Goal: Task Accomplishment & Management: Manage account settings

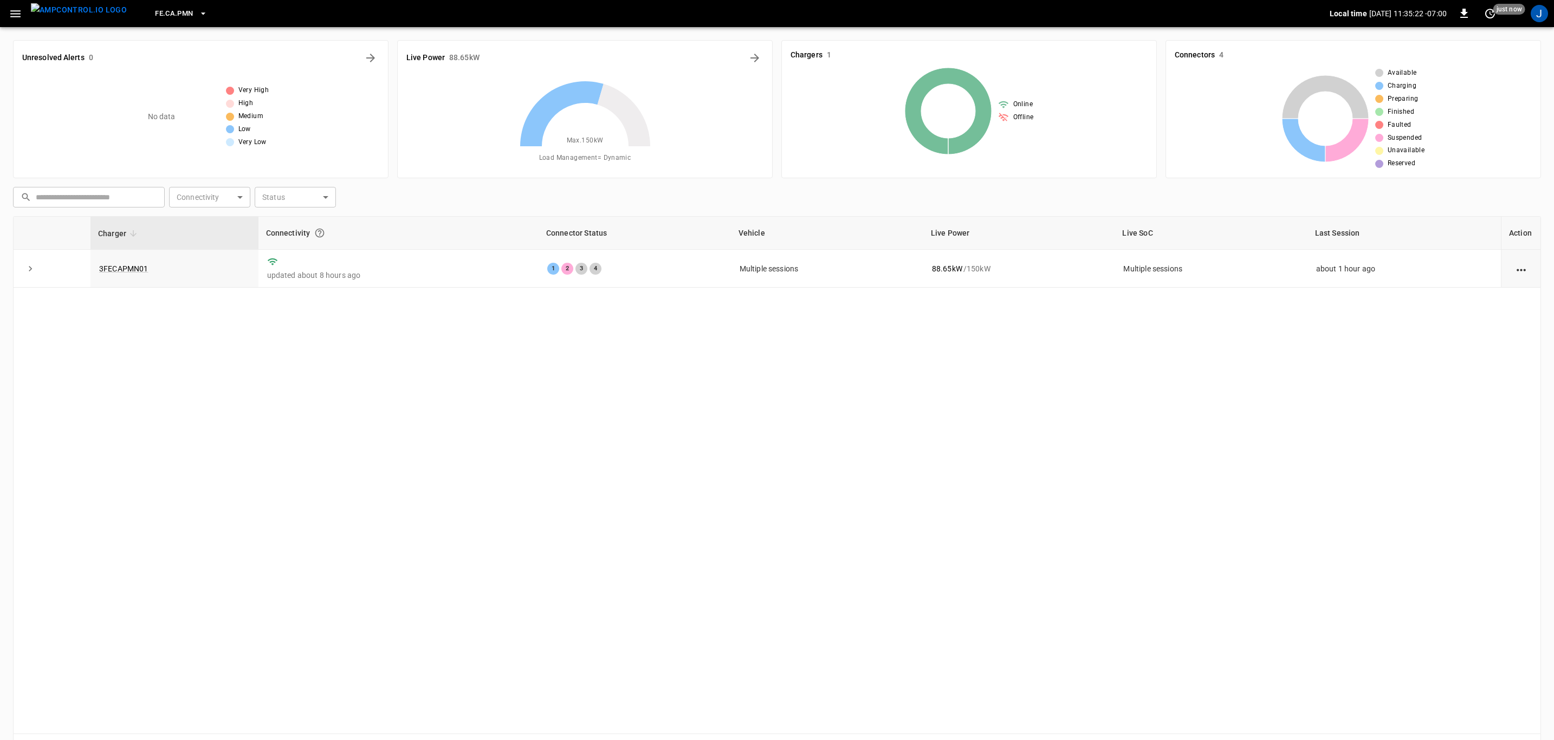
click at [122, 267] on link "3FECAPMN01" at bounding box center [123, 268] width 49 height 9
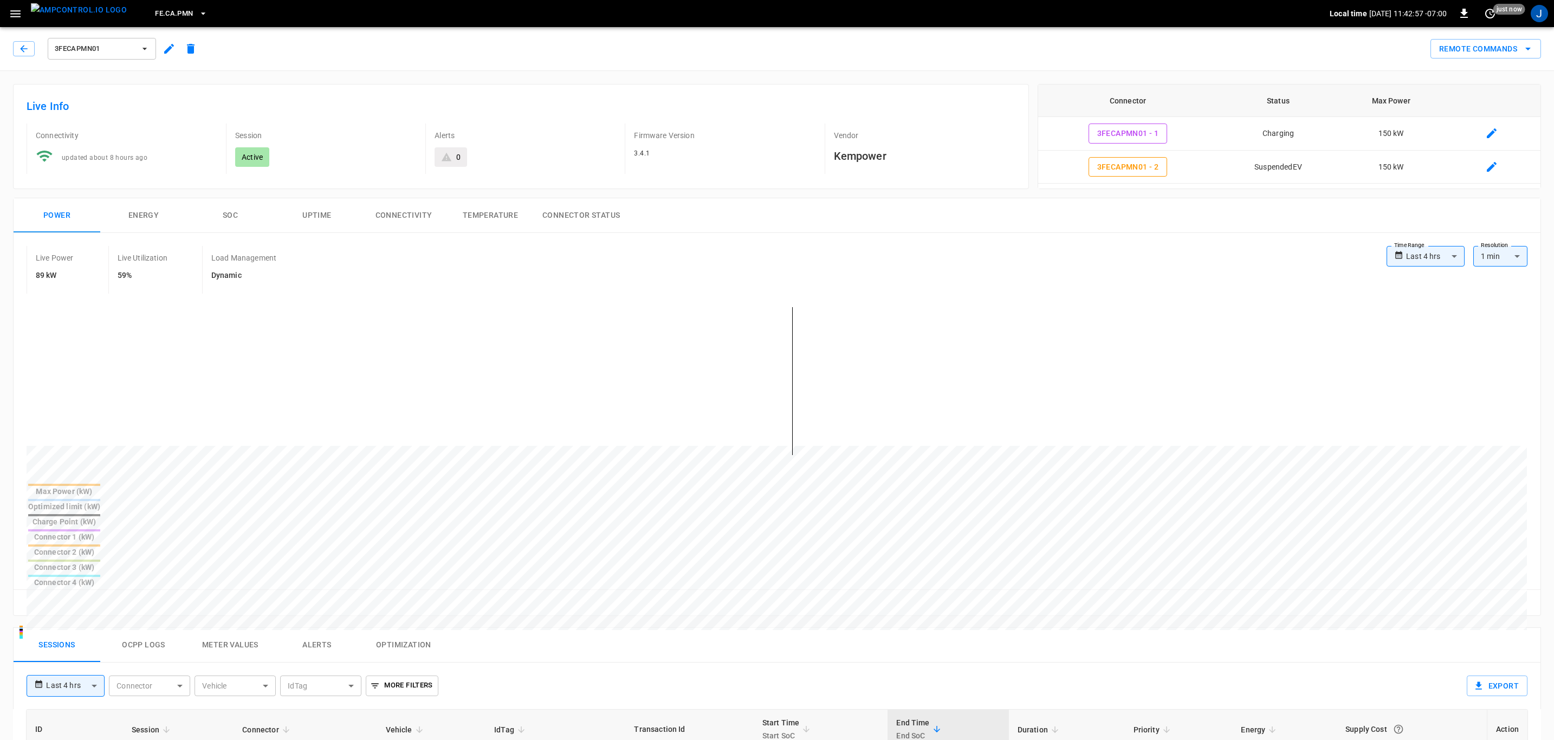
click at [86, 7] on img "menu" at bounding box center [79, 10] width 96 height 14
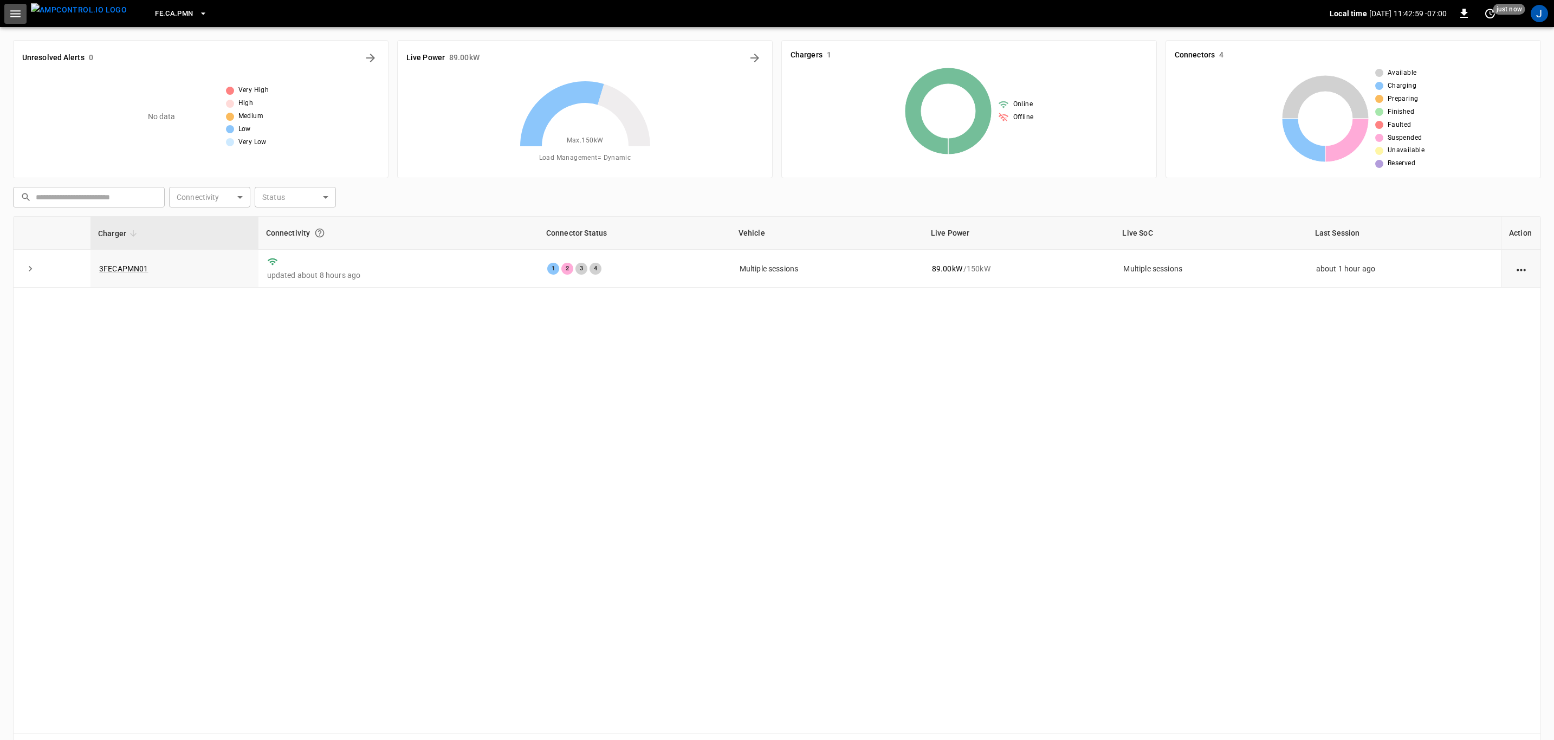
click at [11, 8] on icon "button" at bounding box center [16, 14] width 14 height 14
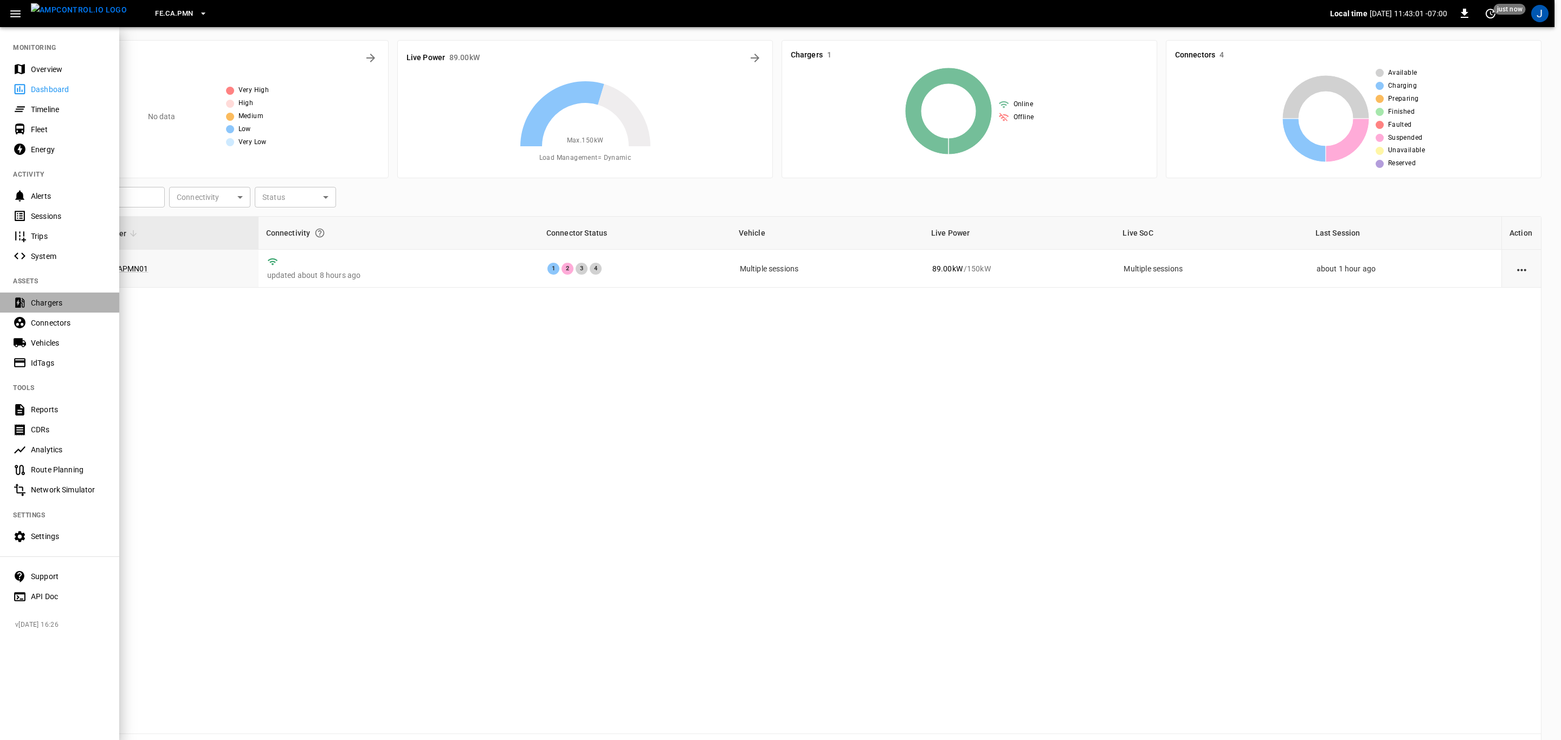
click at [46, 301] on div "Chargers" at bounding box center [68, 302] width 75 height 11
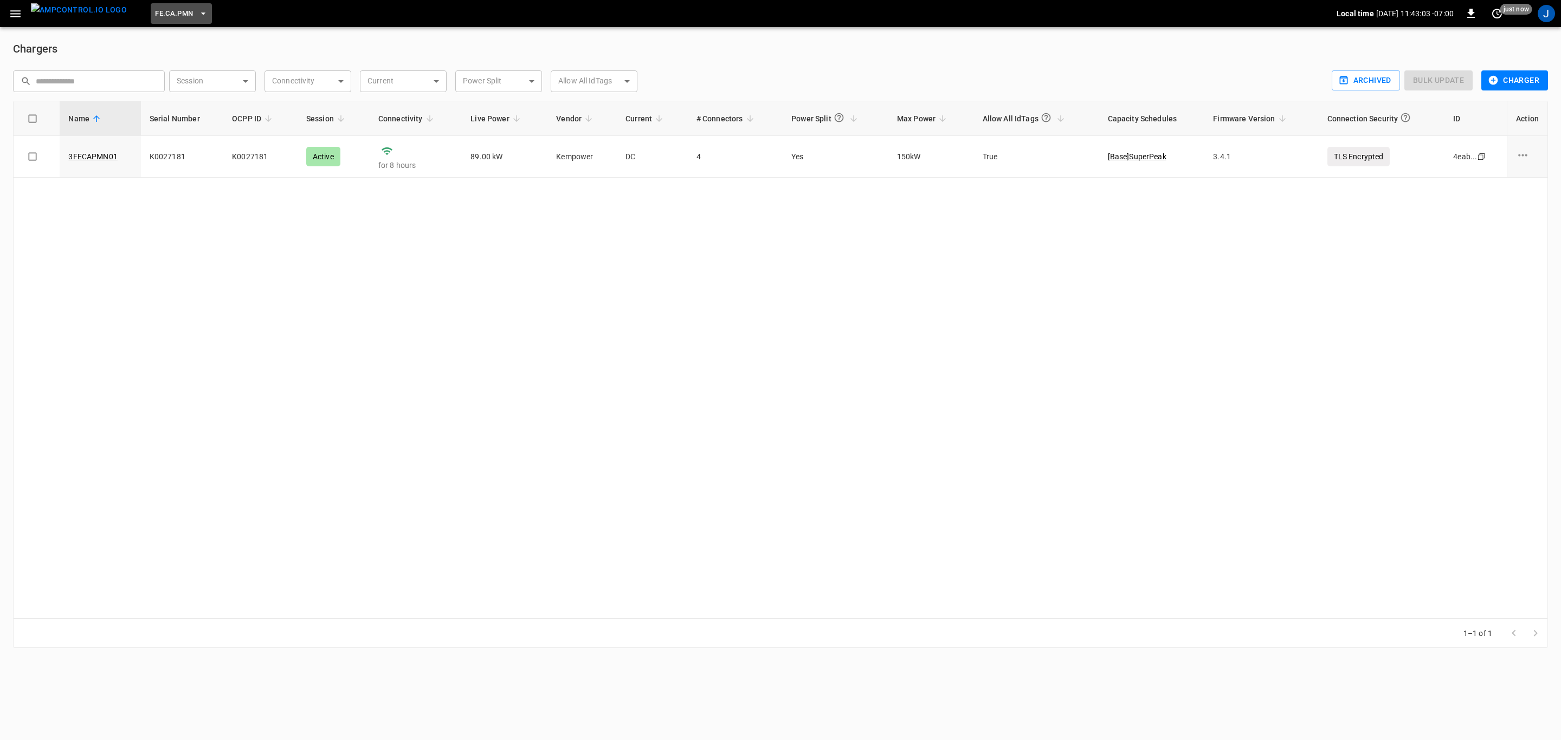
click at [198, 10] on icon "button" at bounding box center [203, 13] width 11 height 11
click at [166, 101] on p "BF.CA.MOD" at bounding box center [192, 106] width 106 height 11
click at [200, 14] on icon "button" at bounding box center [202, 13] width 4 height 2
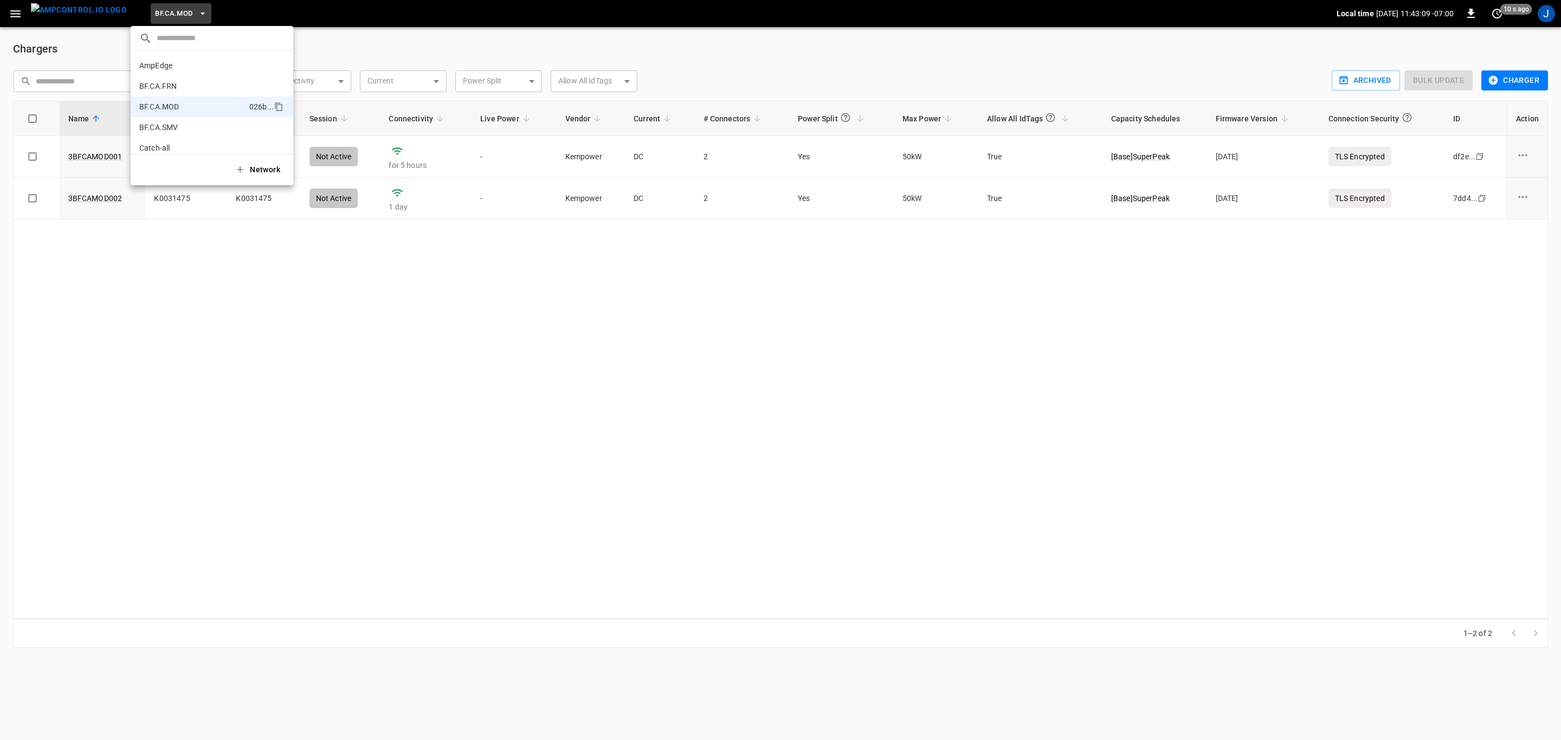
scroll to position [38, 0]
click at [166, 87] on p "BF.CA.SMV" at bounding box center [192, 89] width 107 height 11
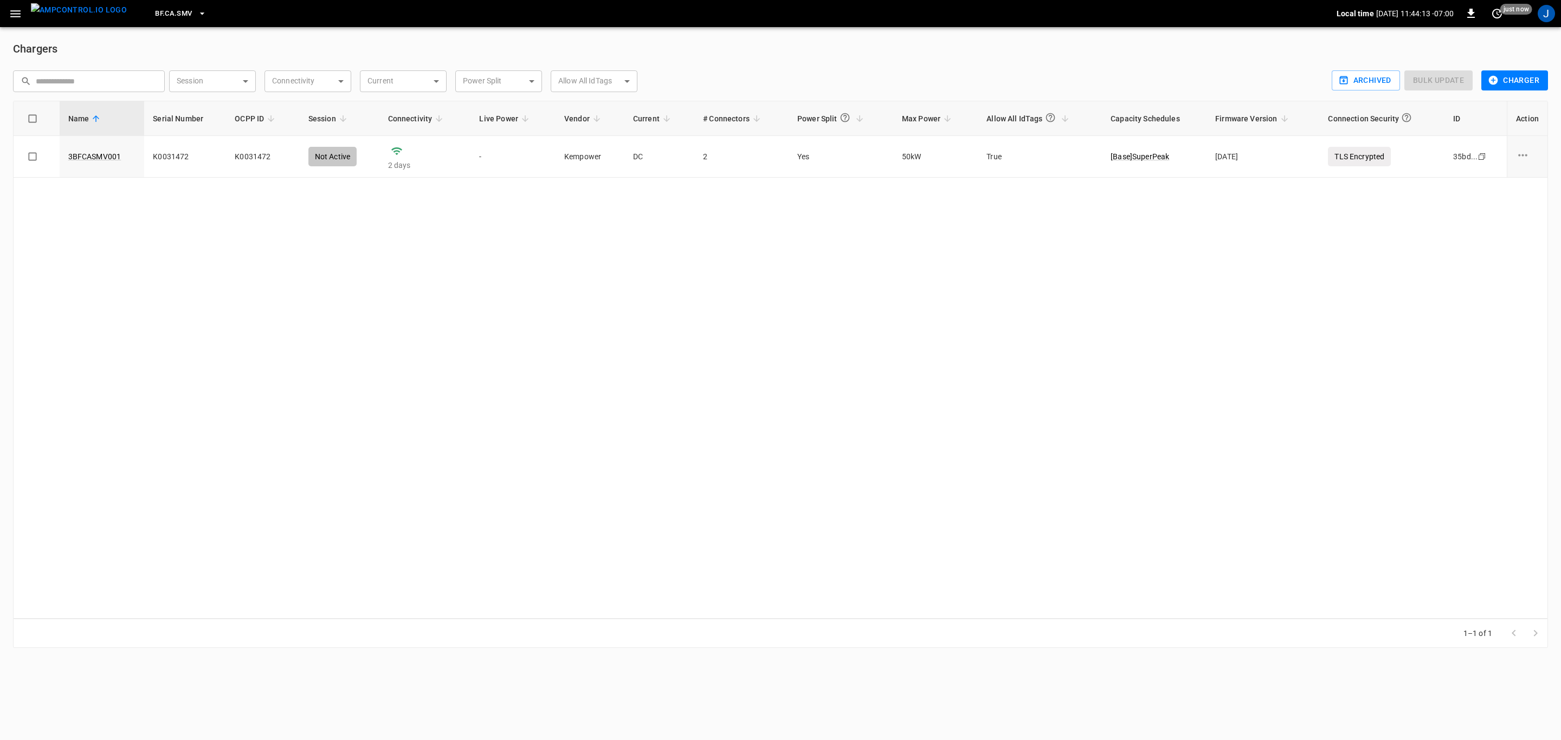
click at [105, 160] on link "3BFCASMV001" at bounding box center [94, 156] width 53 height 11
click at [1513, 80] on button "Charger" at bounding box center [1514, 80] width 67 height 20
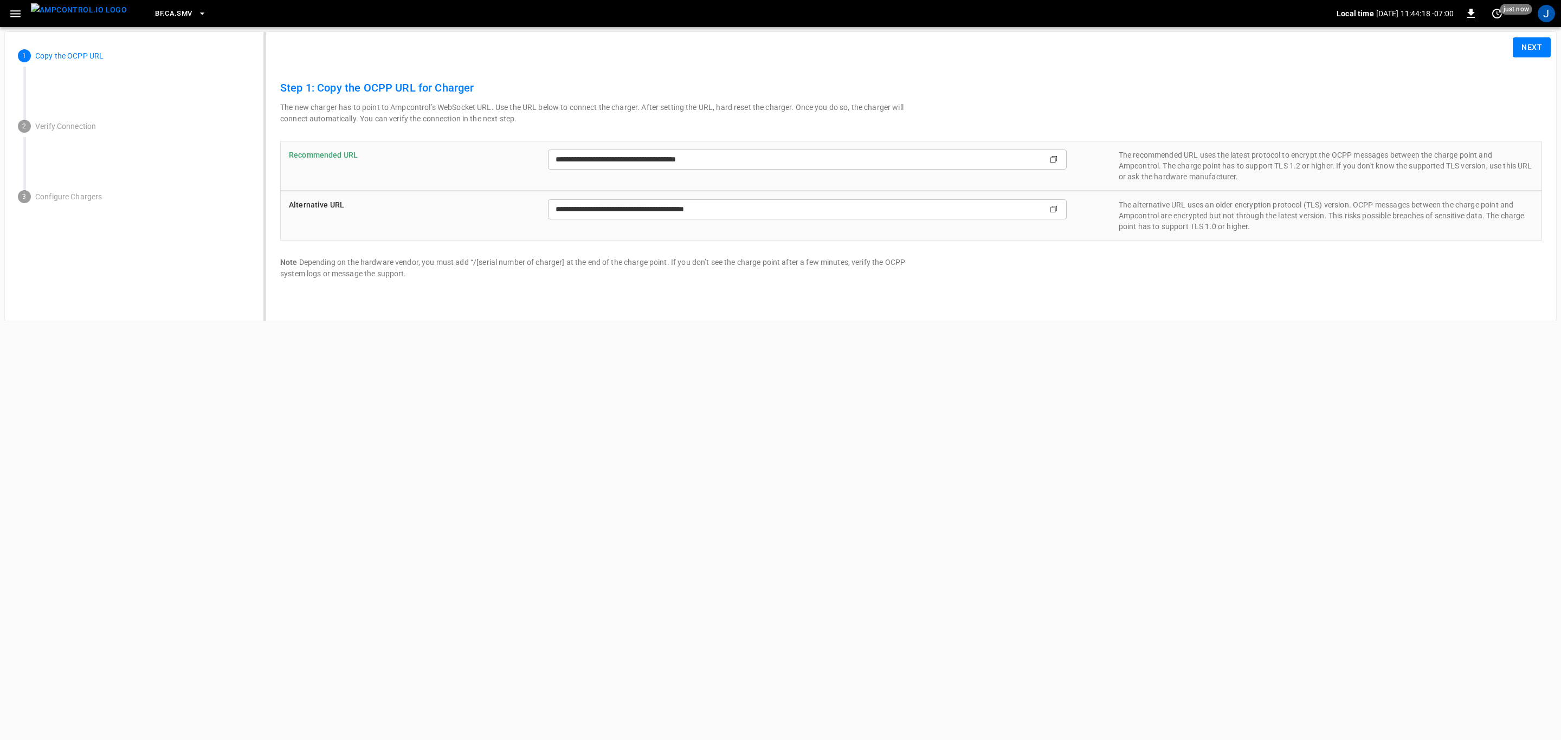
type input "**********"
click at [1524, 44] on button "Next" at bounding box center [1531, 47] width 38 height 20
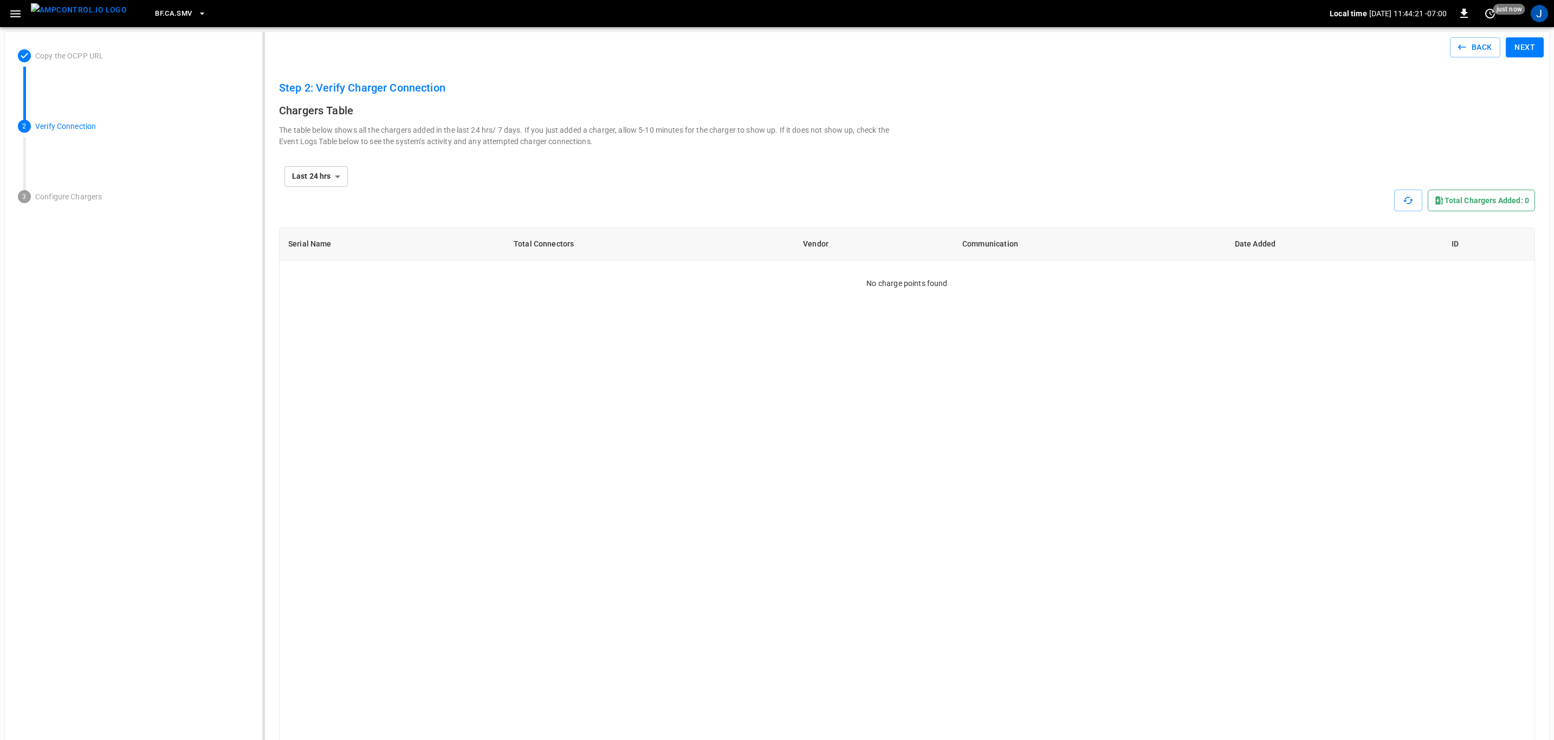
click at [1526, 46] on button "Next" at bounding box center [1525, 47] width 38 height 20
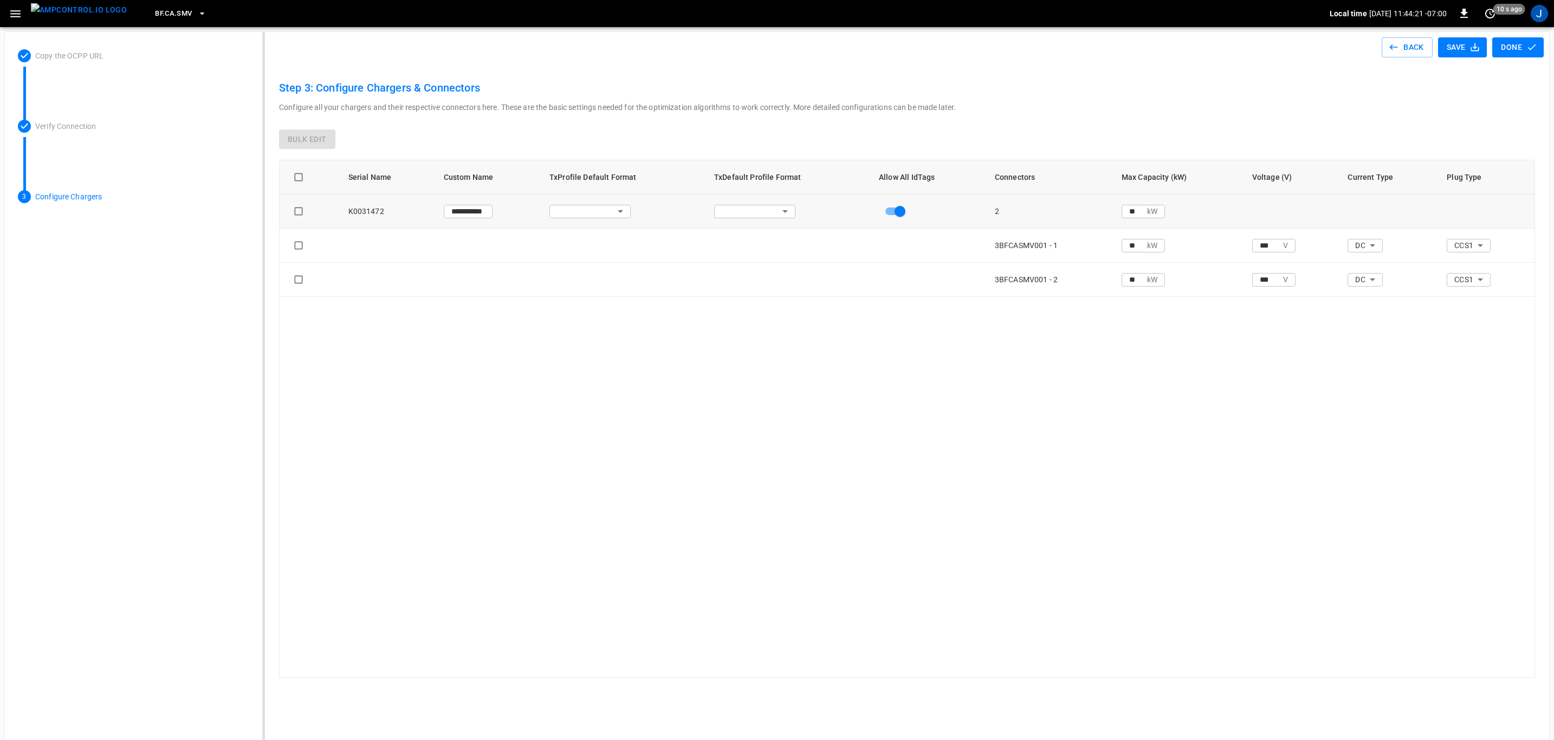
type input "**********"
click at [197, 15] on icon "button" at bounding box center [202, 13] width 11 height 11
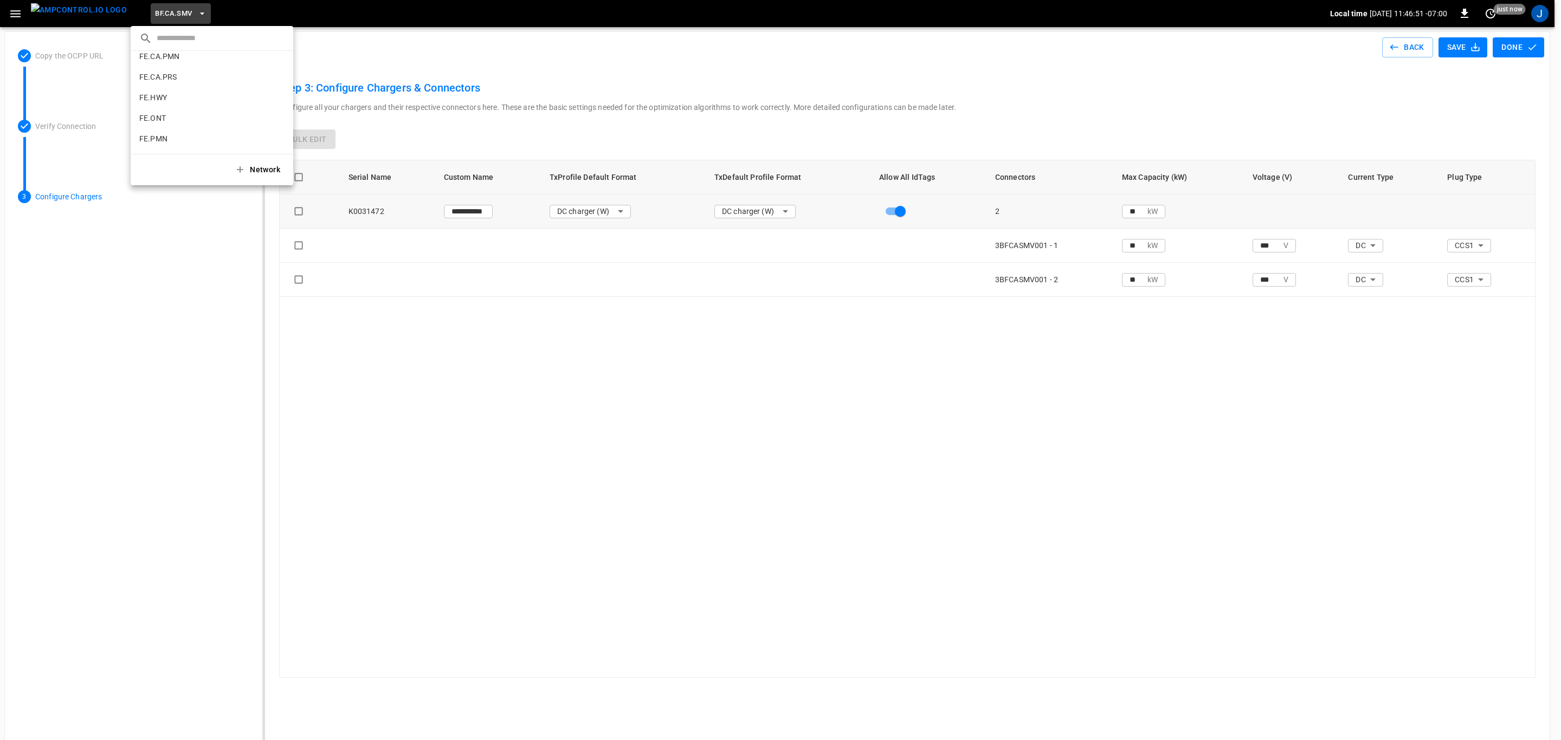
scroll to position [384, 0]
click at [185, 73] on p "FE.CA.PMN" at bounding box center [192, 72] width 106 height 11
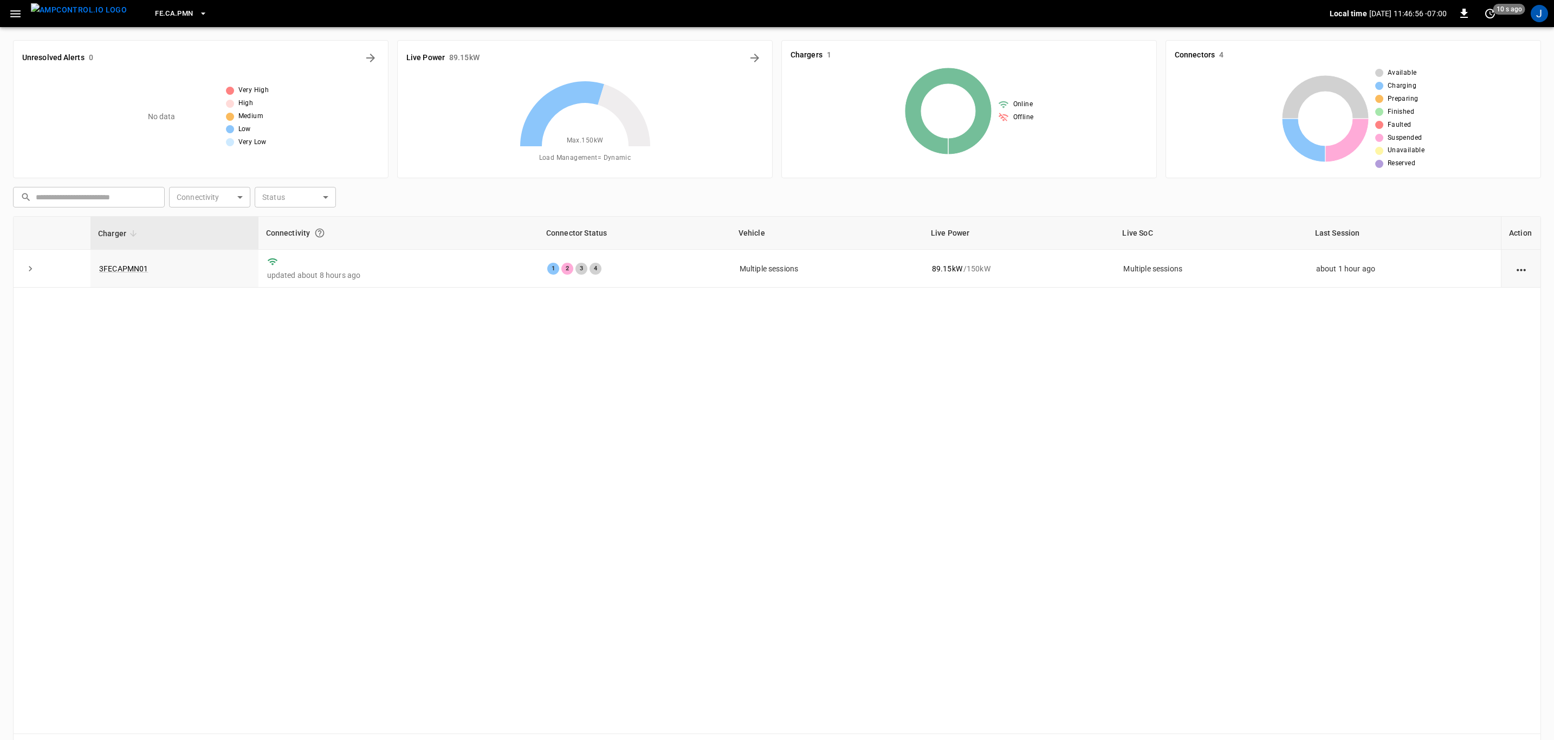
click at [16, 14] on icon "button" at bounding box center [15, 13] width 10 height 7
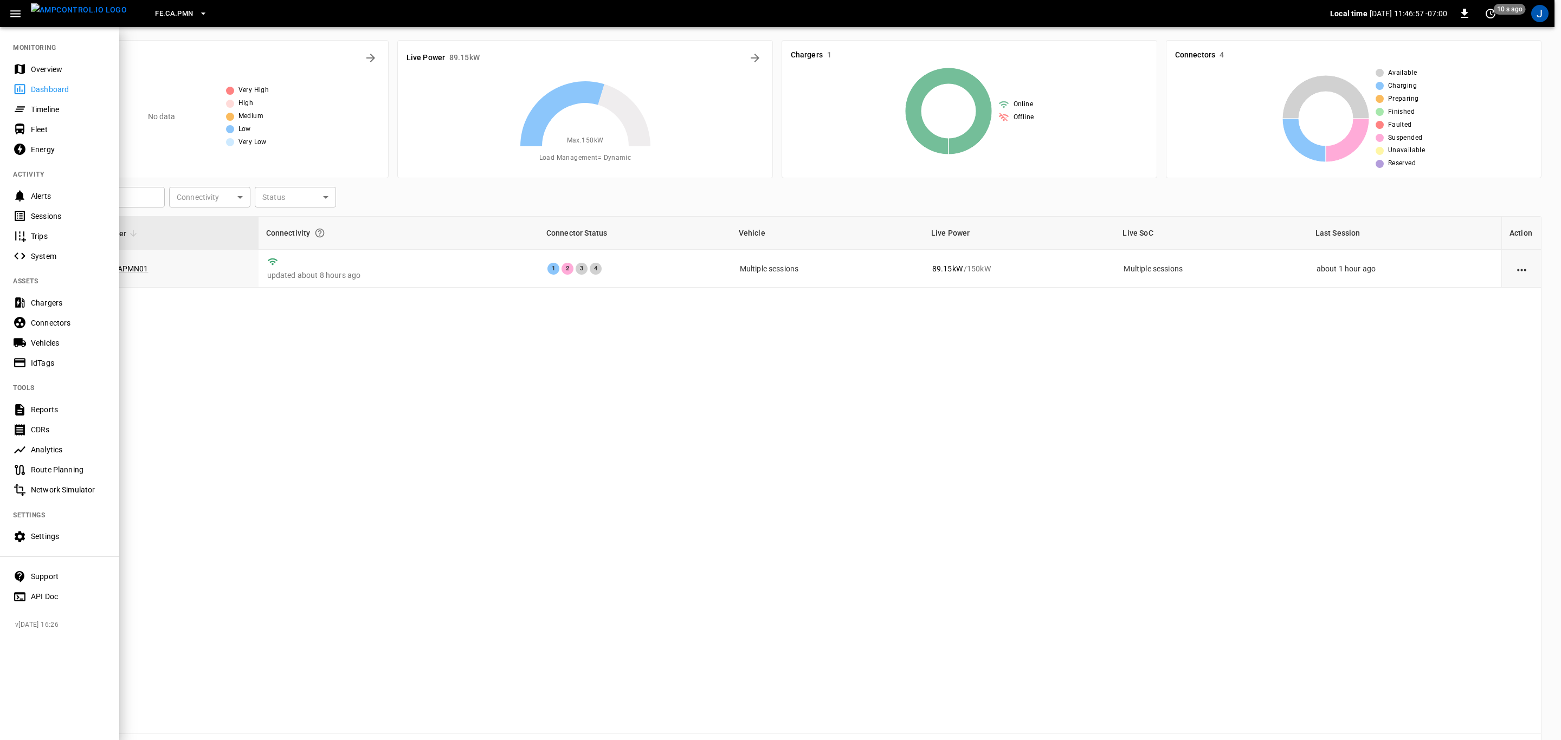
click at [57, 302] on div "Chargers" at bounding box center [68, 302] width 75 height 11
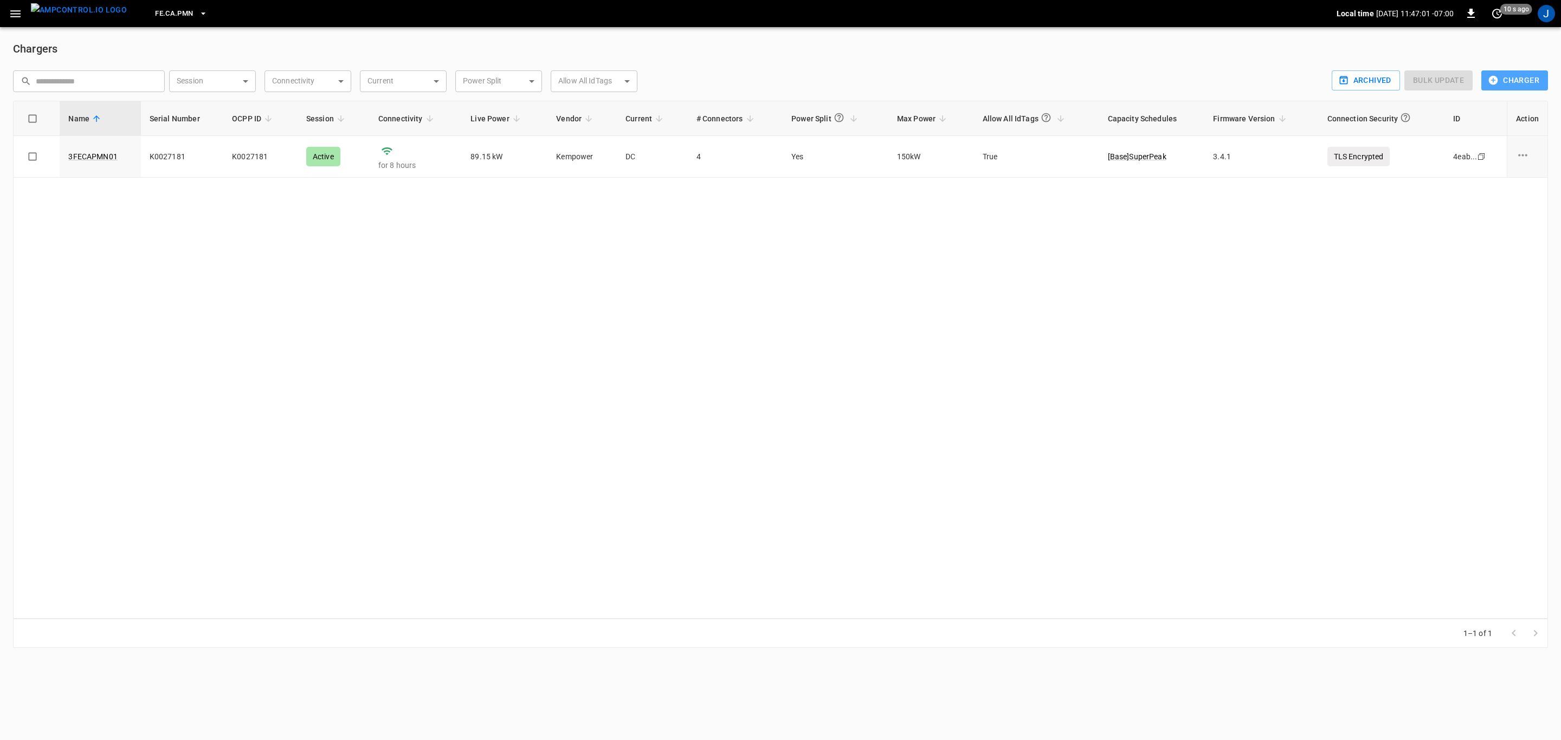
click at [1509, 81] on button "Charger" at bounding box center [1514, 80] width 67 height 20
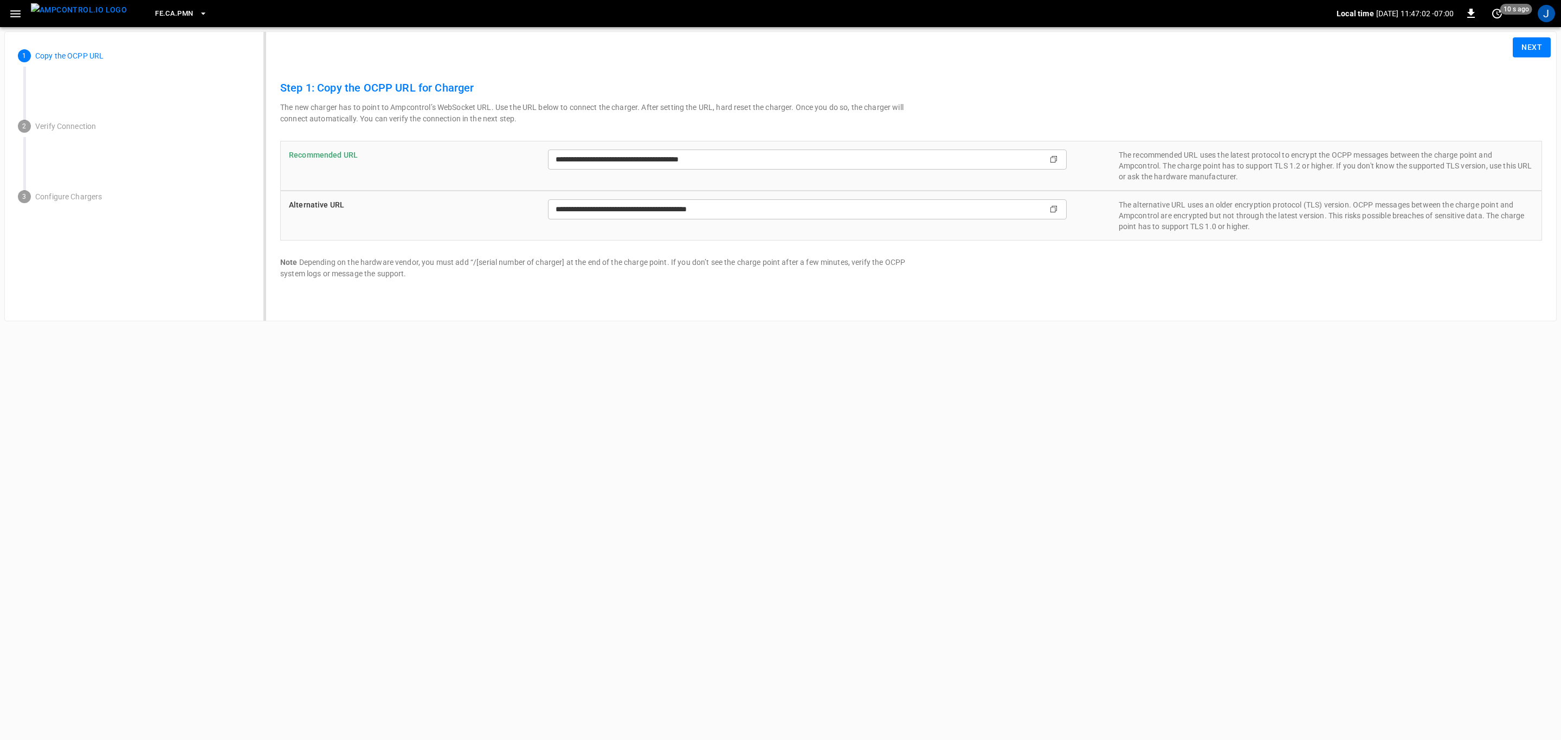
click at [1529, 48] on button "Next" at bounding box center [1531, 47] width 38 height 20
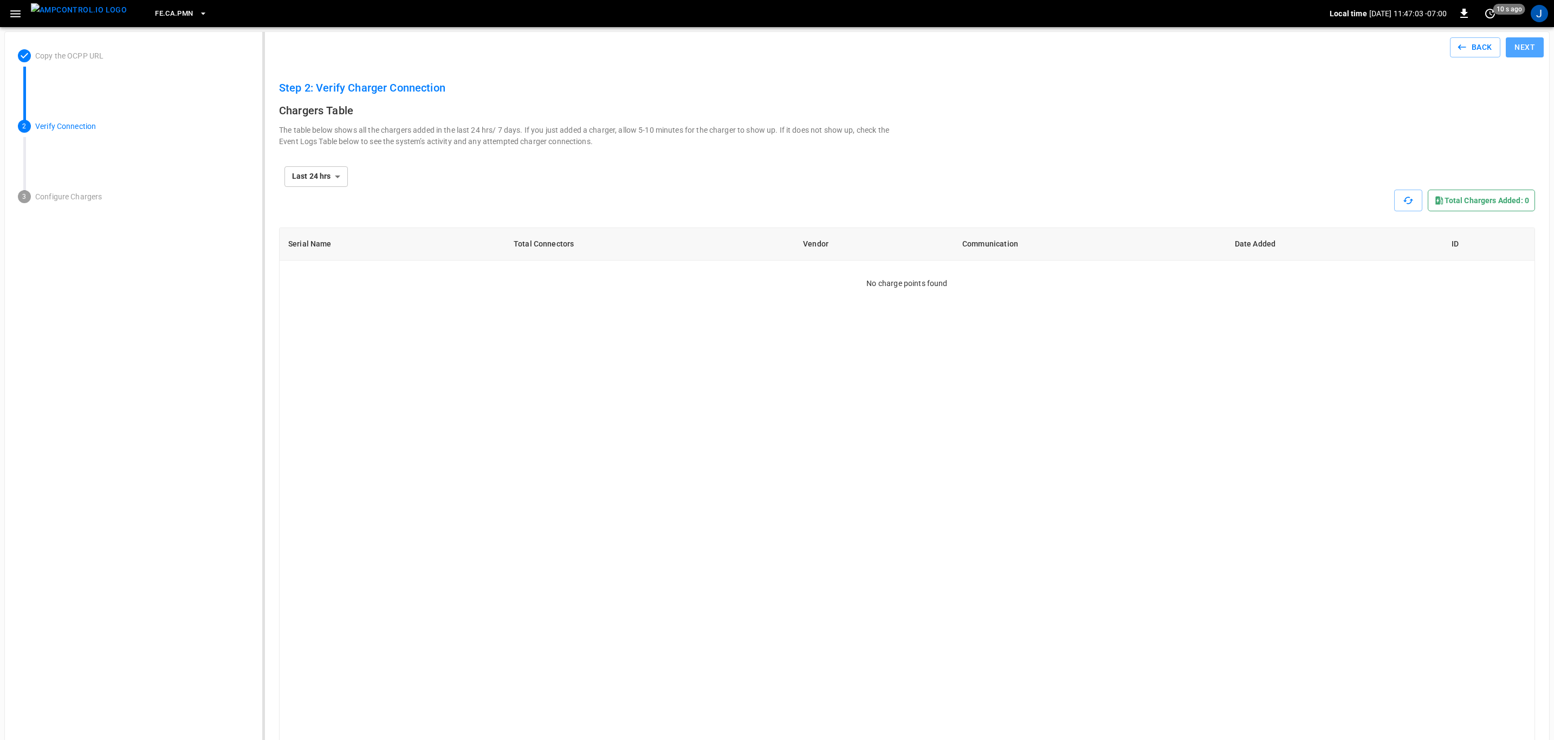
click at [1529, 48] on button "Next" at bounding box center [1525, 47] width 38 height 20
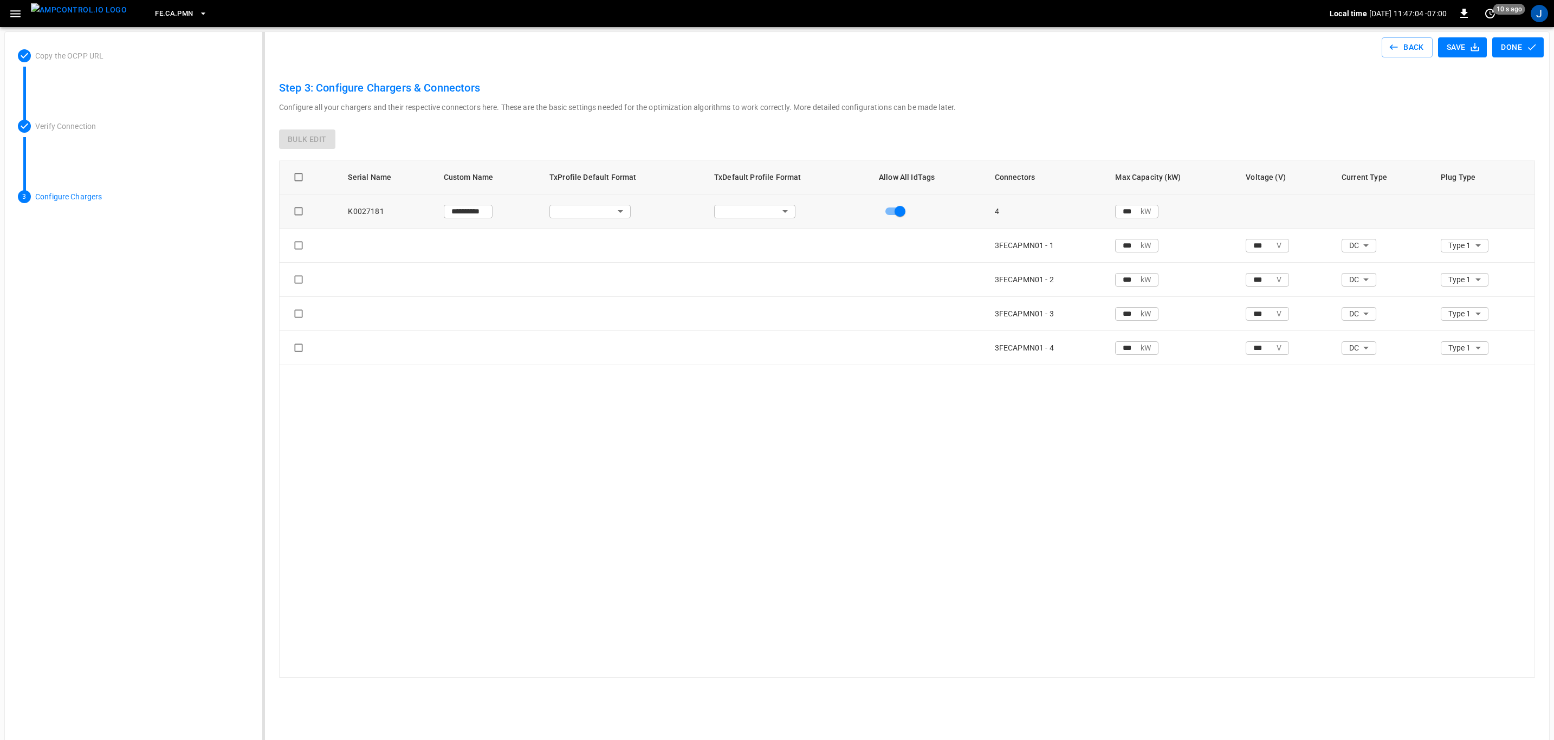
type input "**********"
click at [198, 13] on icon "button" at bounding box center [203, 13] width 11 height 11
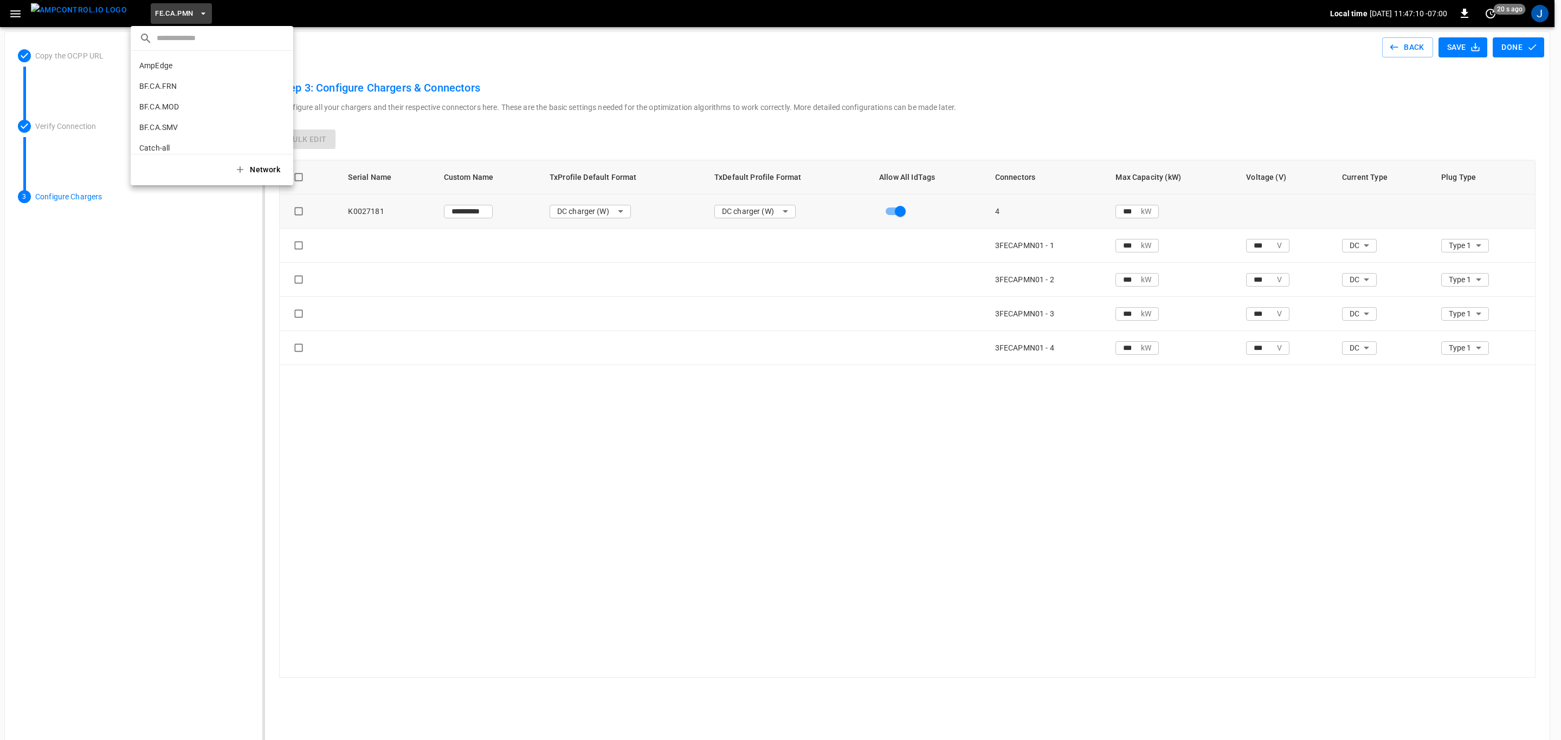
scroll to position [389, 0]
click at [176, 88] on p "FE.CA.PRS" at bounding box center [192, 88] width 106 height 11
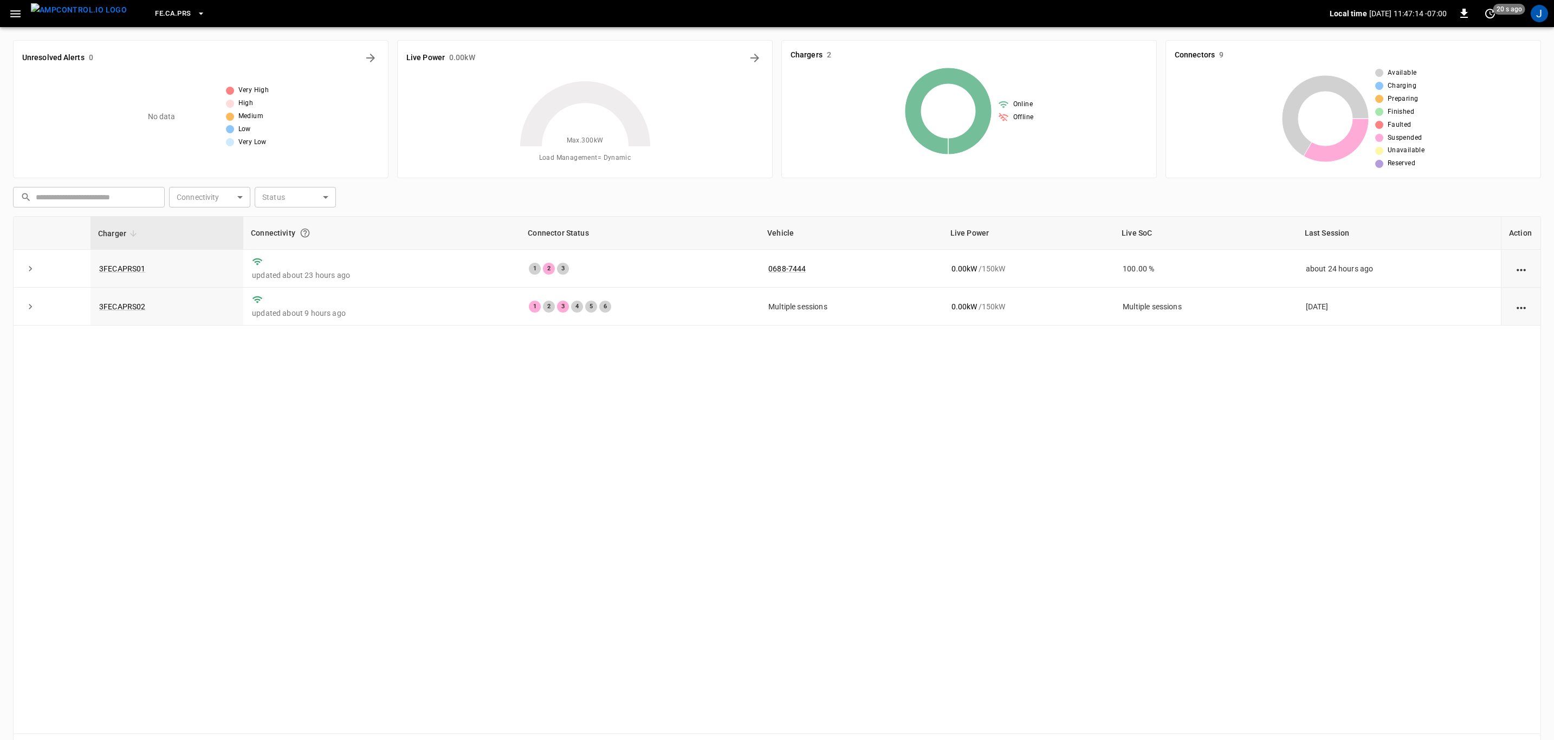
click at [10, 16] on icon "button" at bounding box center [15, 13] width 10 height 7
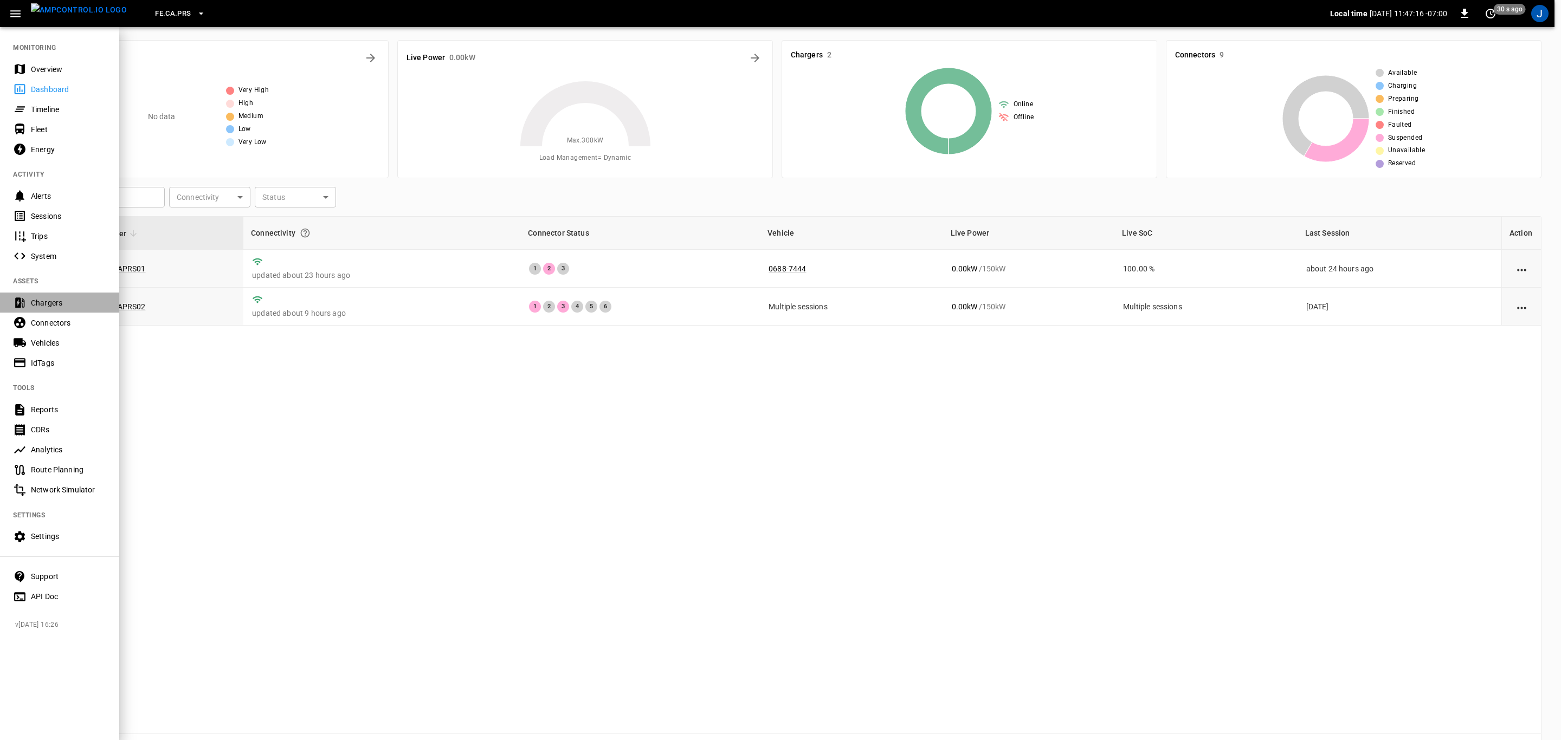
click at [49, 301] on div "Chargers" at bounding box center [68, 302] width 75 height 11
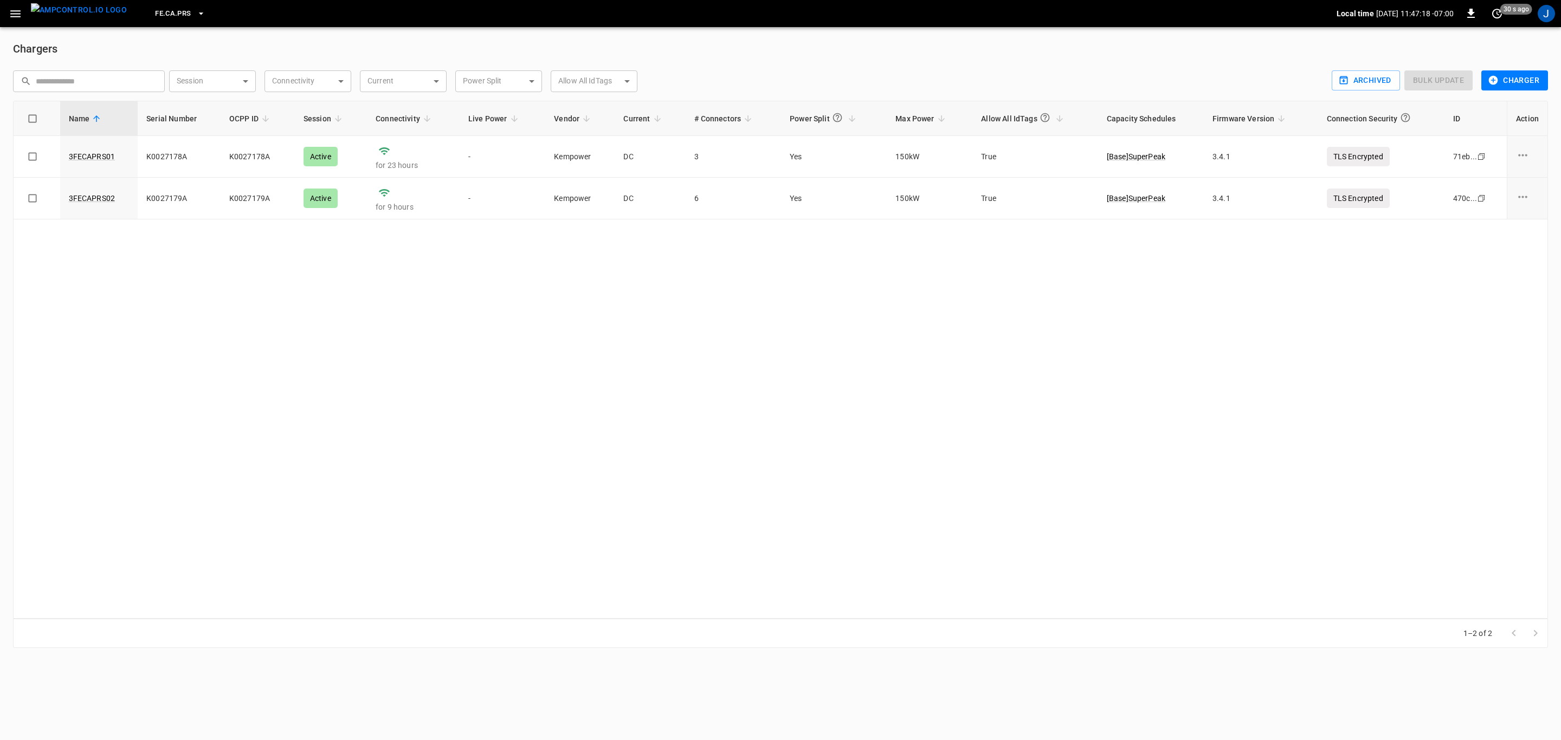
click at [1513, 77] on button "Charger" at bounding box center [1514, 80] width 67 height 20
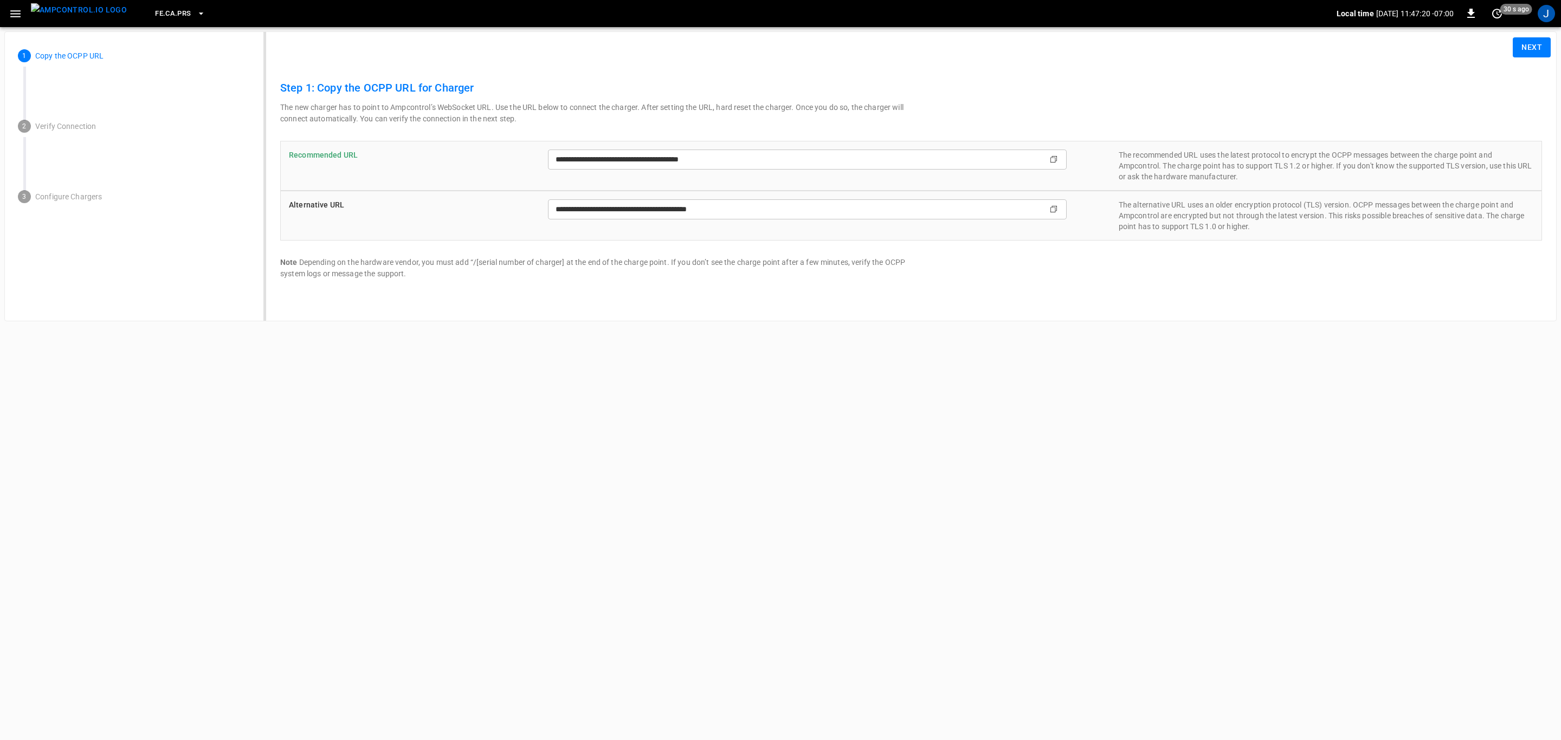
click at [1537, 48] on button "Next" at bounding box center [1531, 47] width 38 height 20
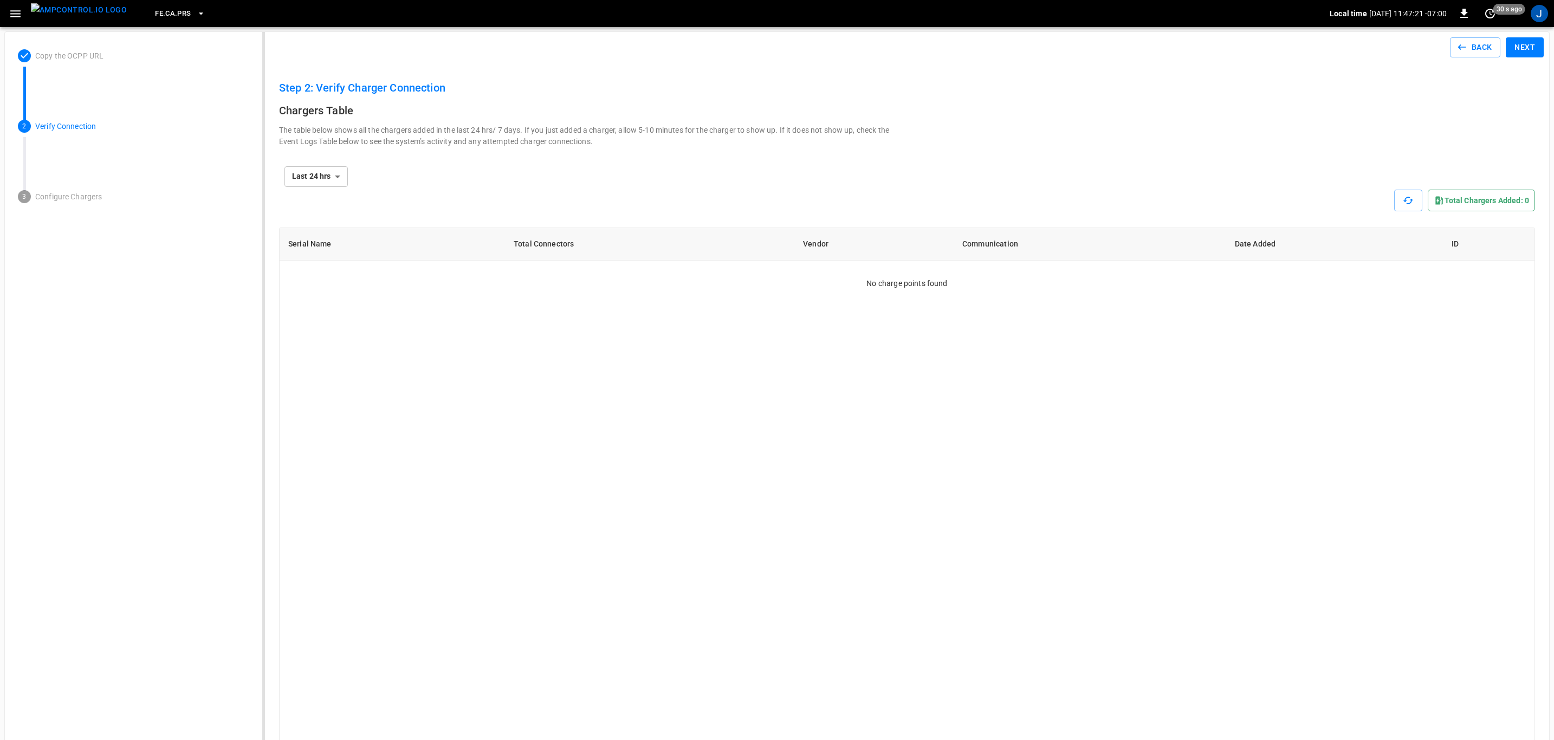
click at [1523, 44] on button "Next" at bounding box center [1525, 47] width 38 height 20
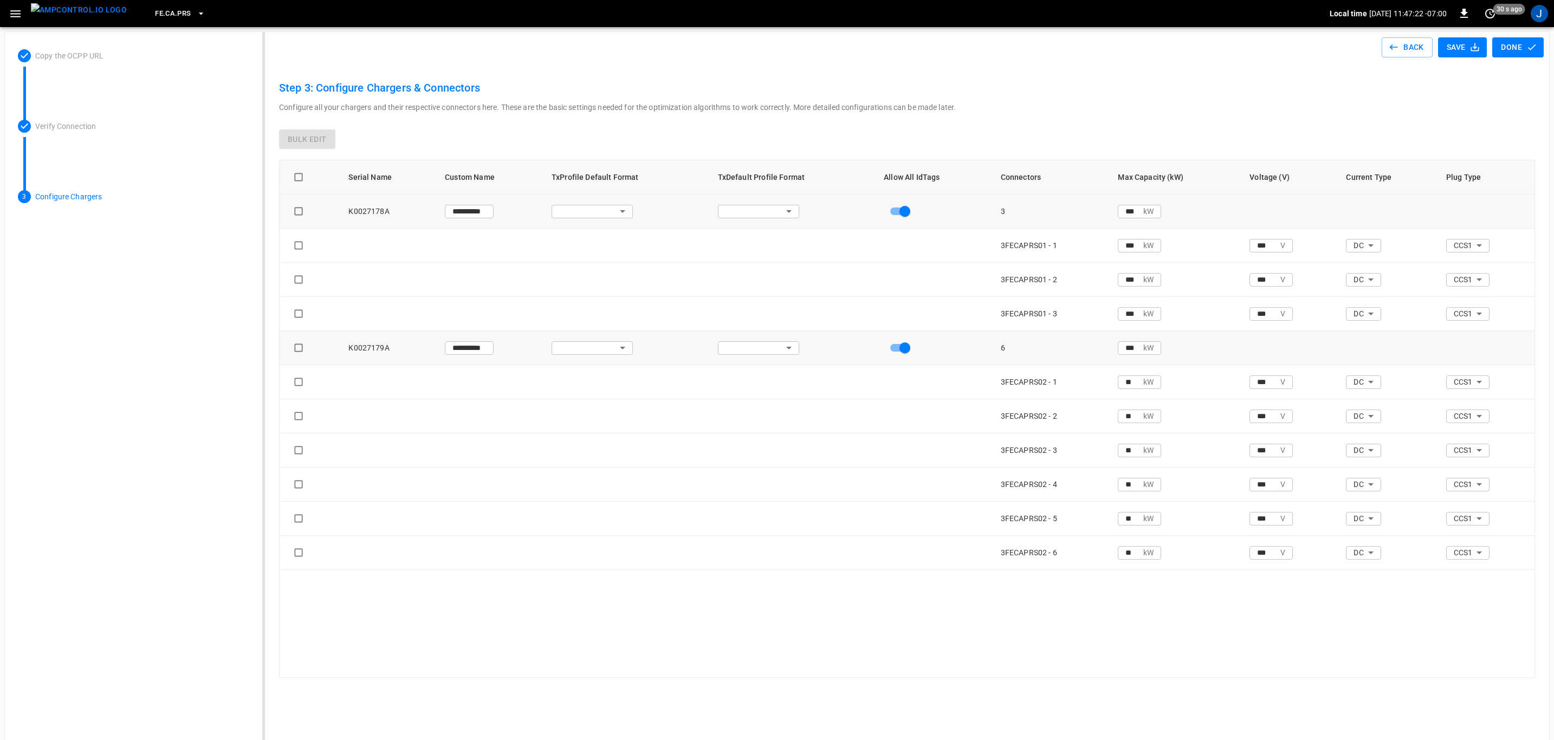
type input "**********"
click at [196, 15] on icon "button" at bounding box center [201, 13] width 11 height 11
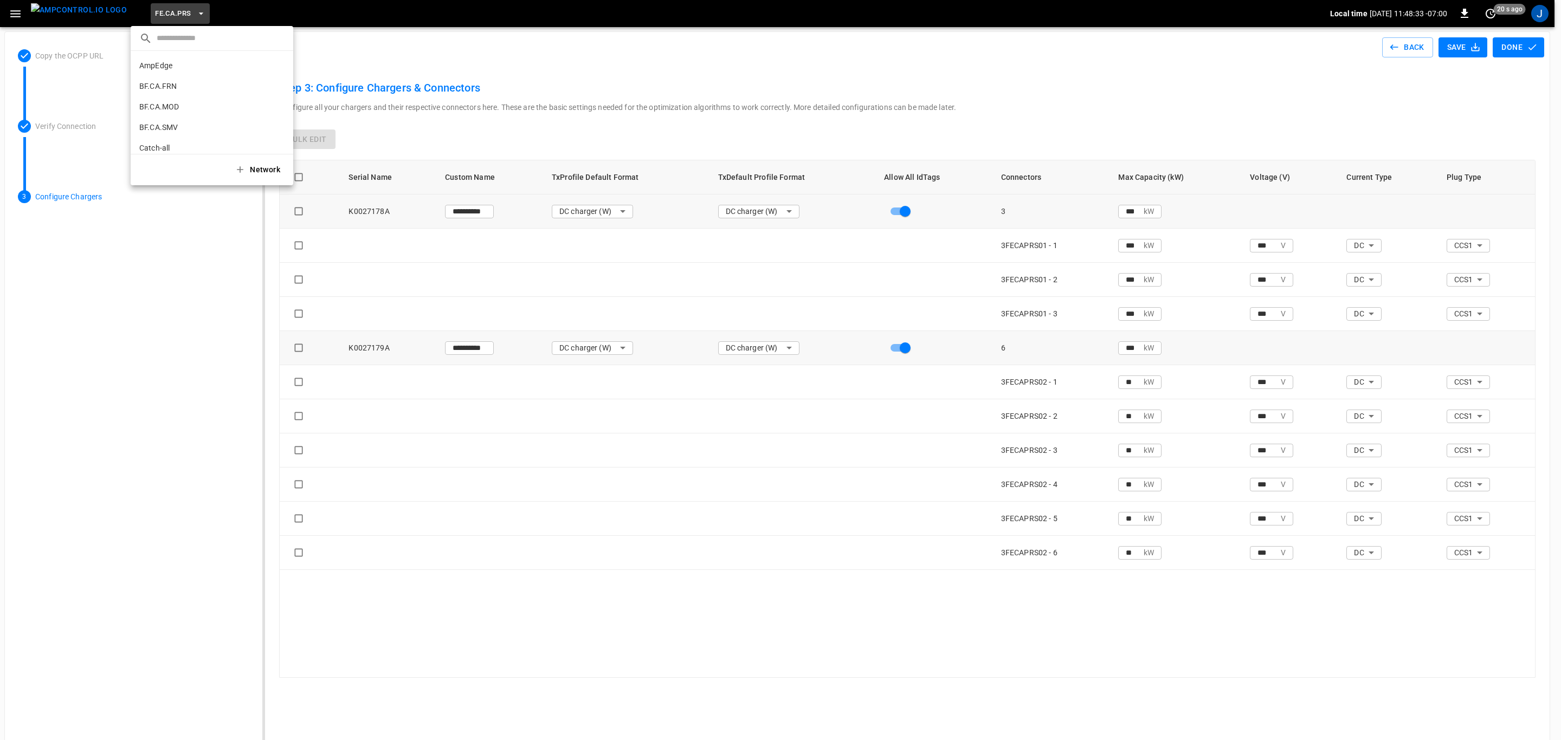
click at [170, 121] on li "BF.CA.SMV df61 ..." at bounding box center [212, 127] width 163 height 21
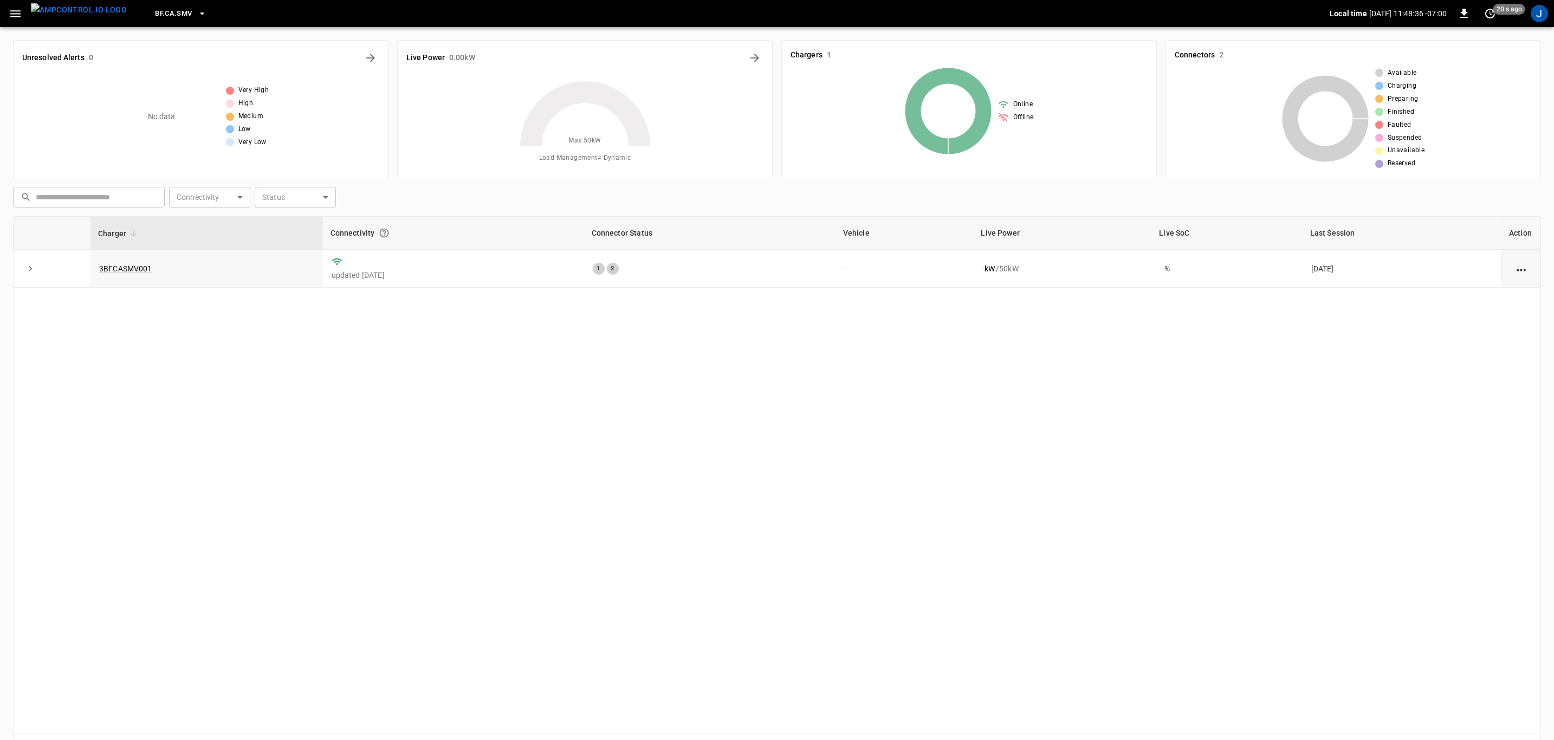
click at [126, 272] on link "3BFCASMV001" at bounding box center [125, 268] width 53 height 9
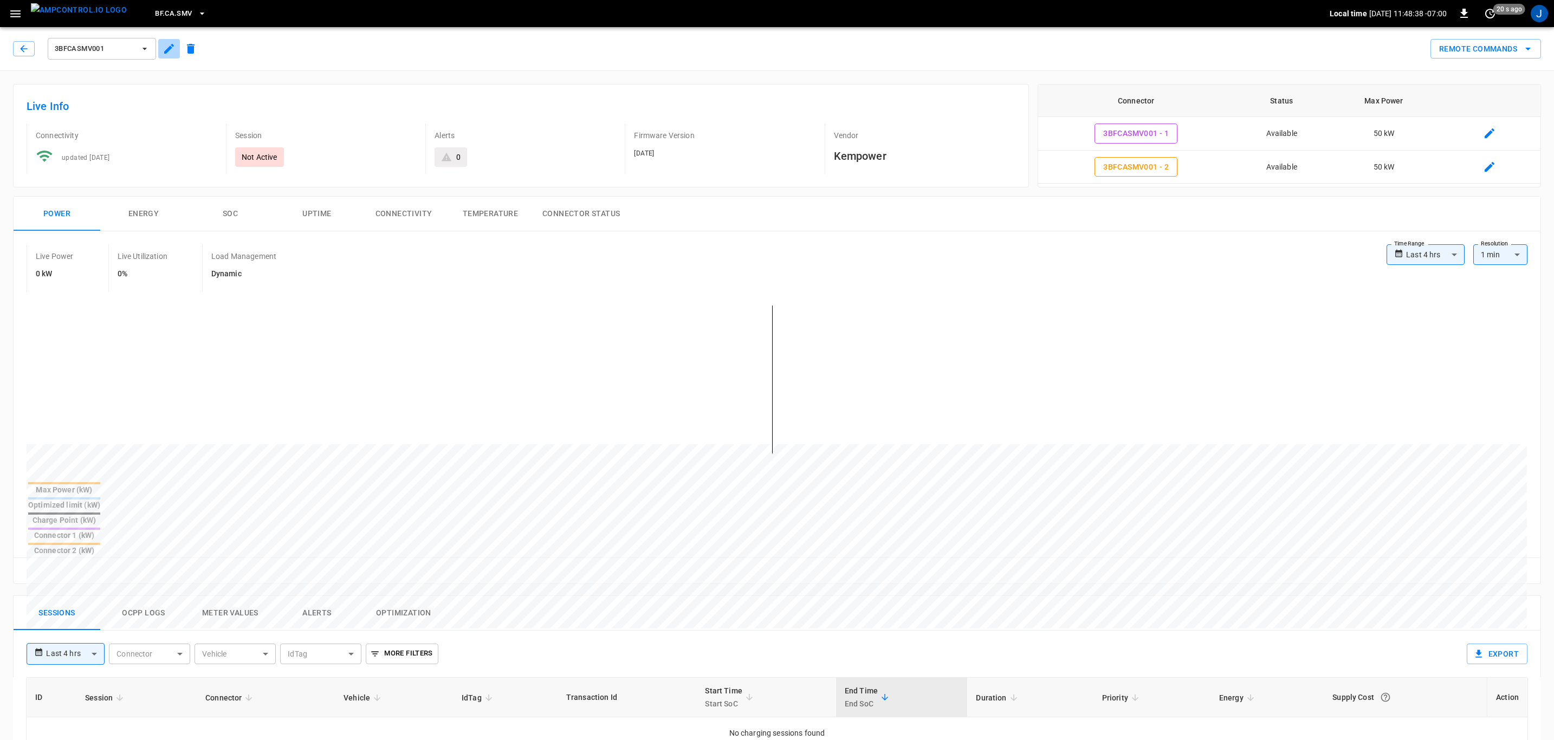
click at [169, 44] on icon "button" at bounding box center [169, 48] width 13 height 13
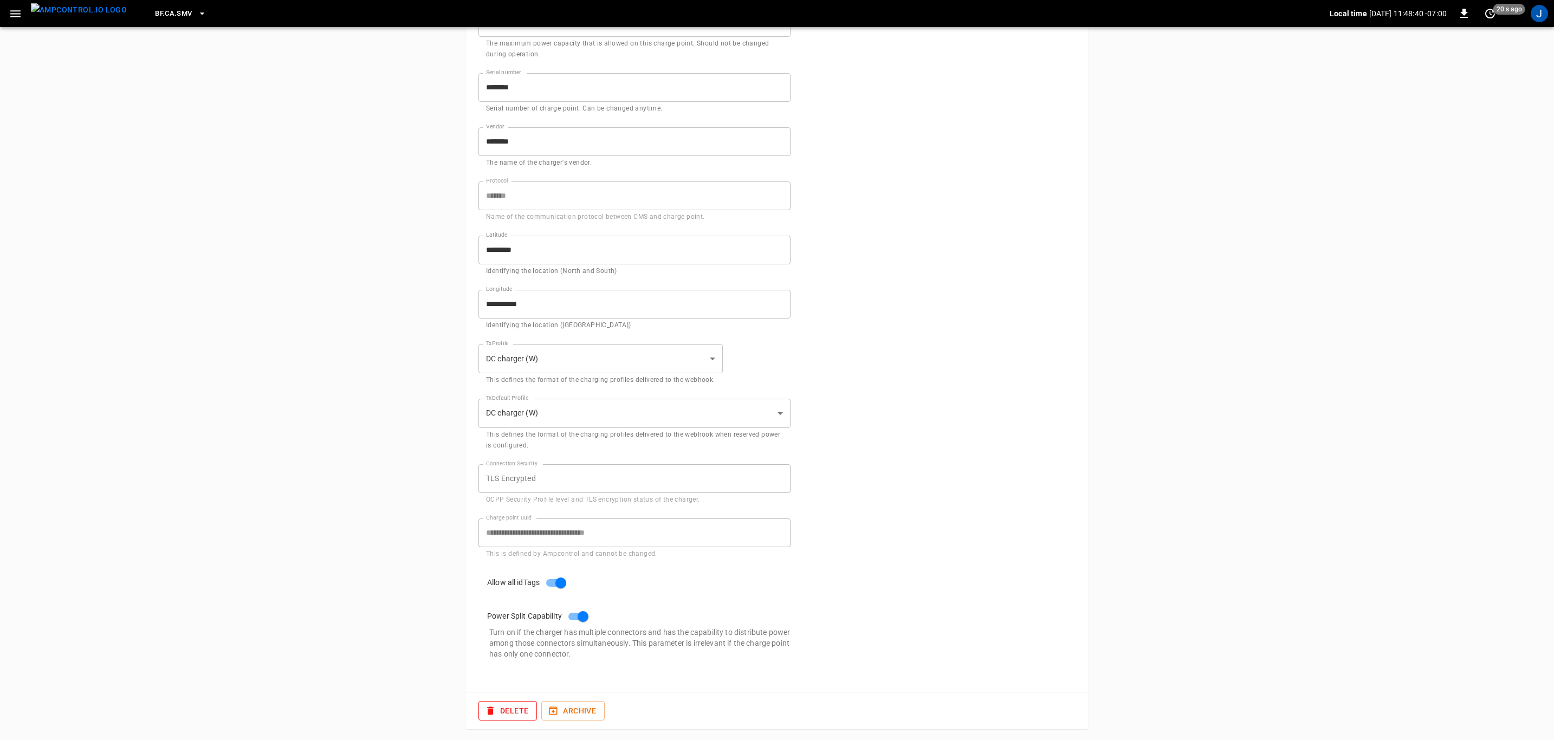
scroll to position [262, 0]
click at [81, 7] on img "menu" at bounding box center [79, 10] width 96 height 14
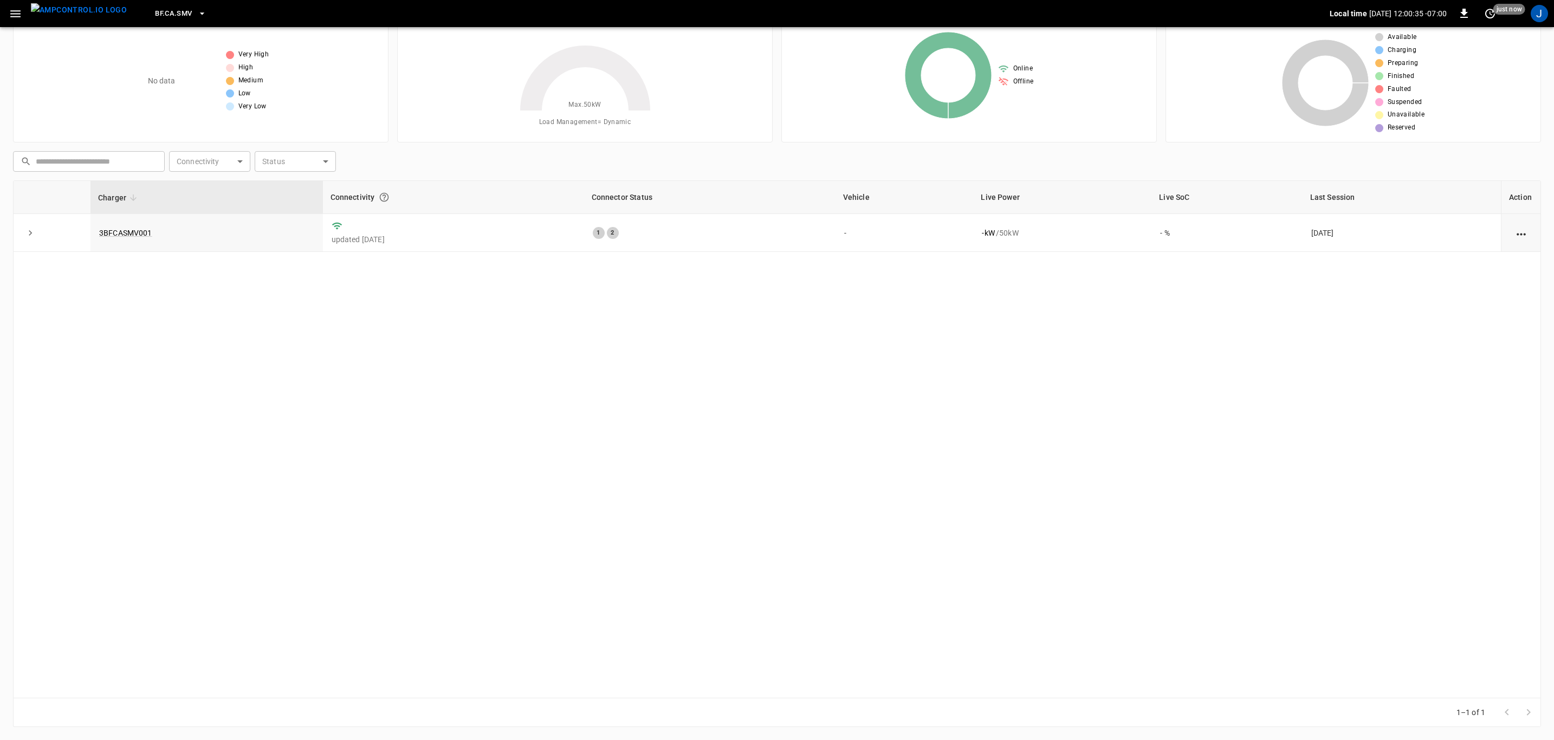
click at [197, 8] on icon "button" at bounding box center [202, 13] width 11 height 11
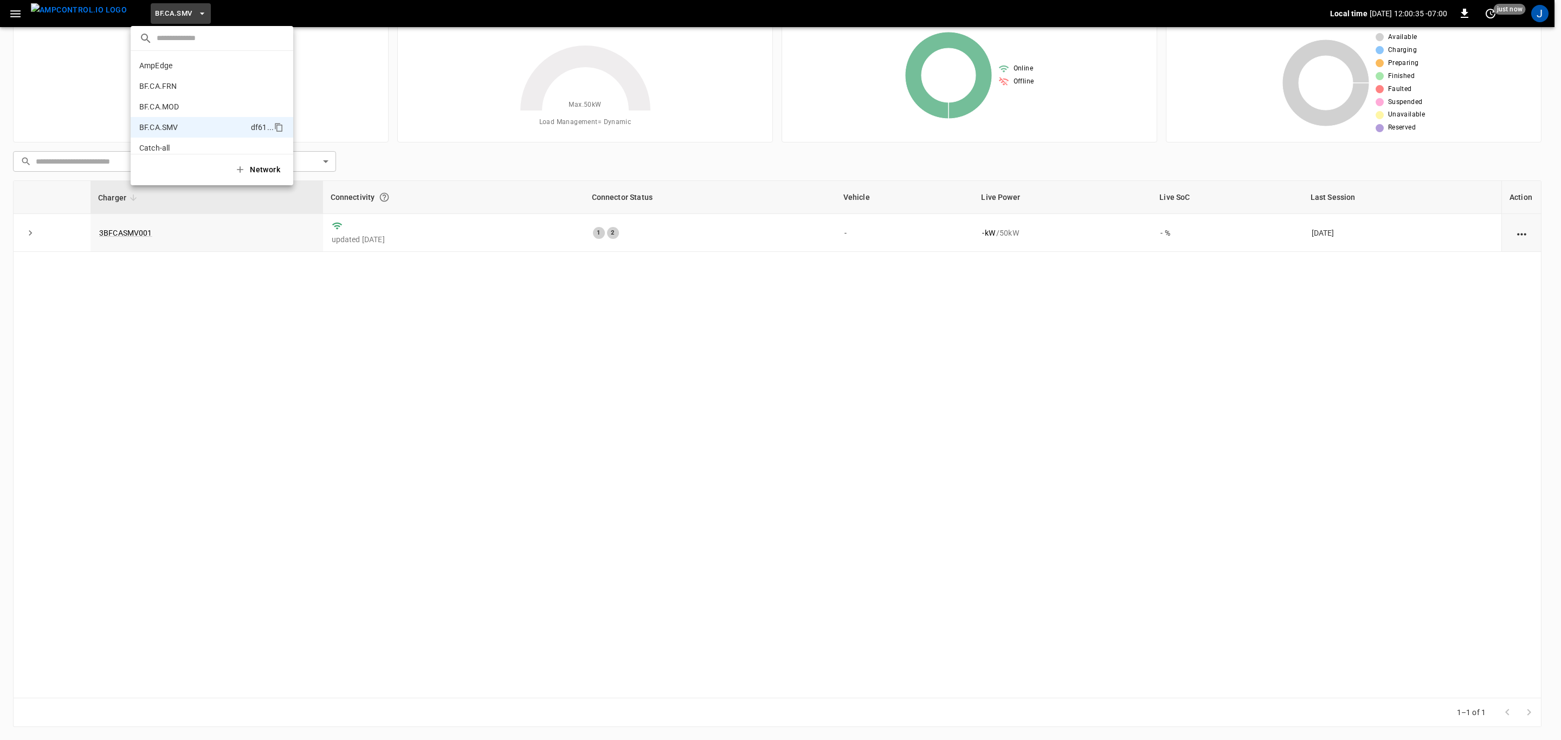
scroll to position [59, 0]
